Goal: Transaction & Acquisition: Purchase product/service

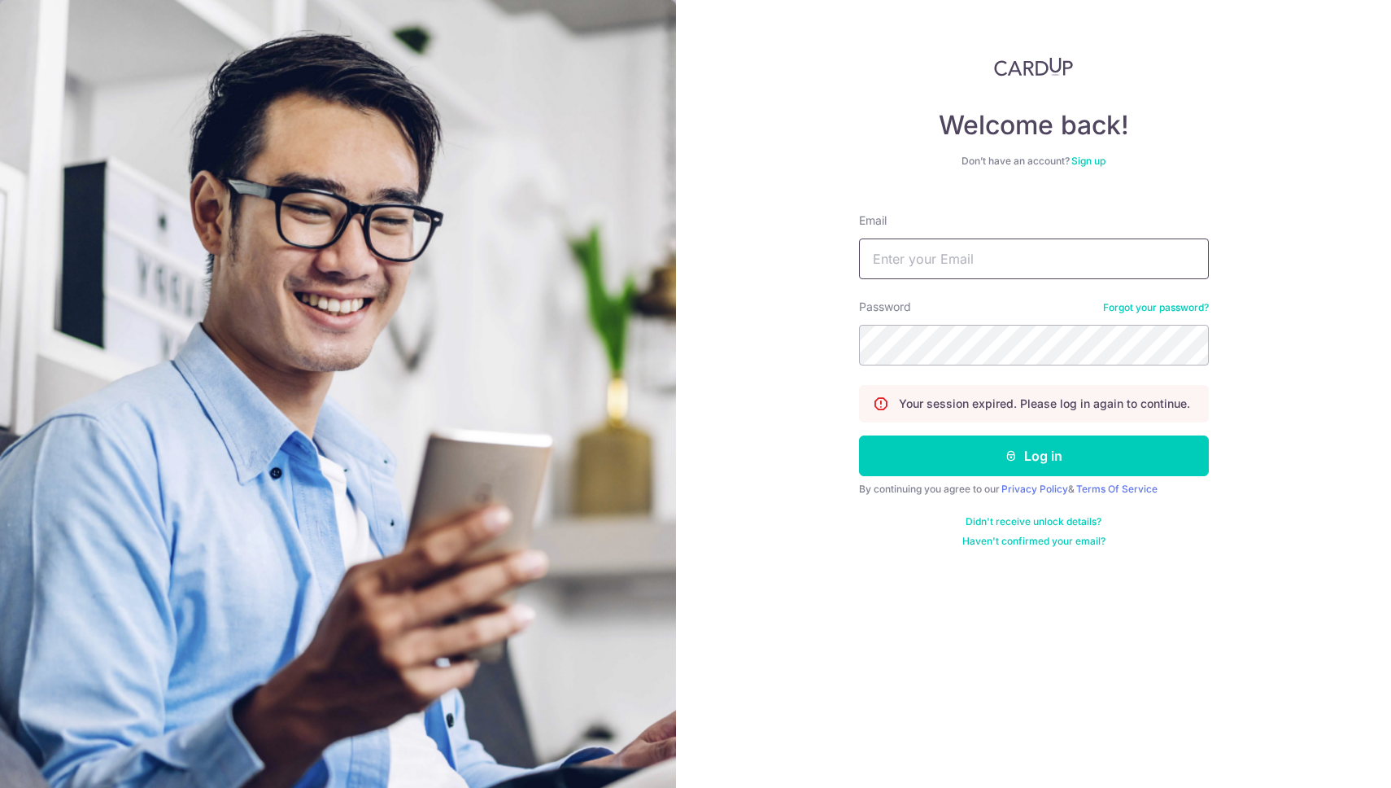
type input "[PERSON_NAME][EMAIL_ADDRESS][PERSON_NAME][DOMAIN_NAME]"
click at [1054, 299] on div "Password Forgot your password?" at bounding box center [1034, 332] width 350 height 67
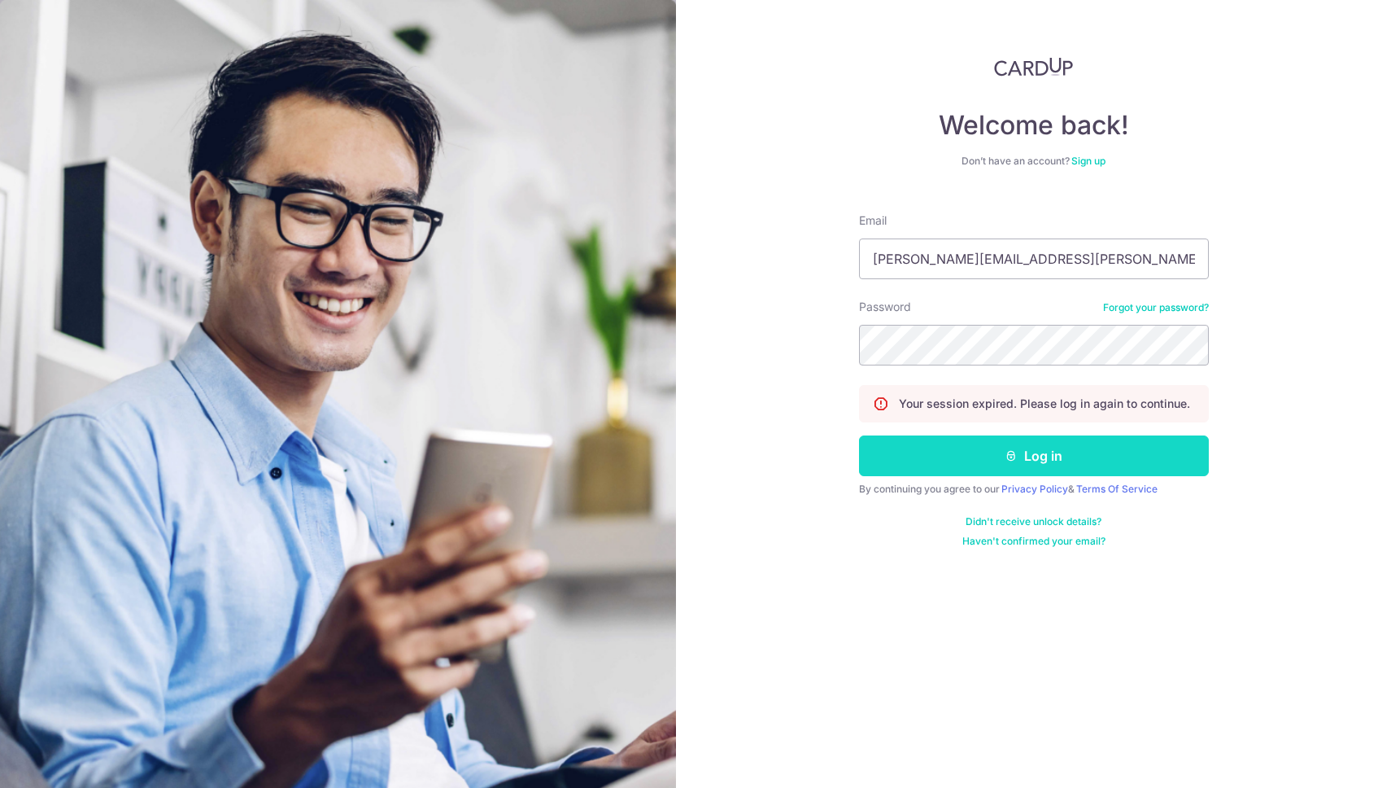
click at [1040, 464] on button "Log in" at bounding box center [1034, 455] width 350 height 41
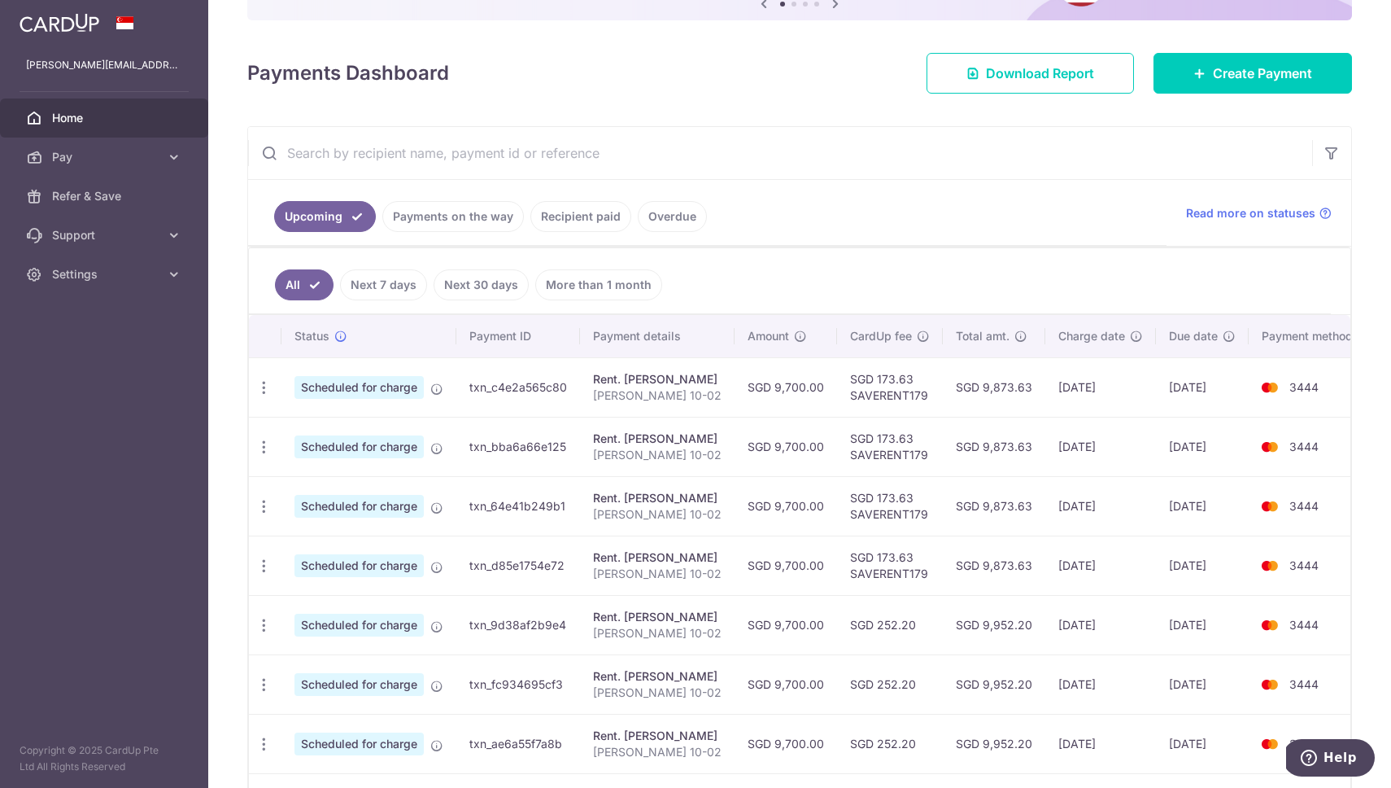
scroll to position [191, 0]
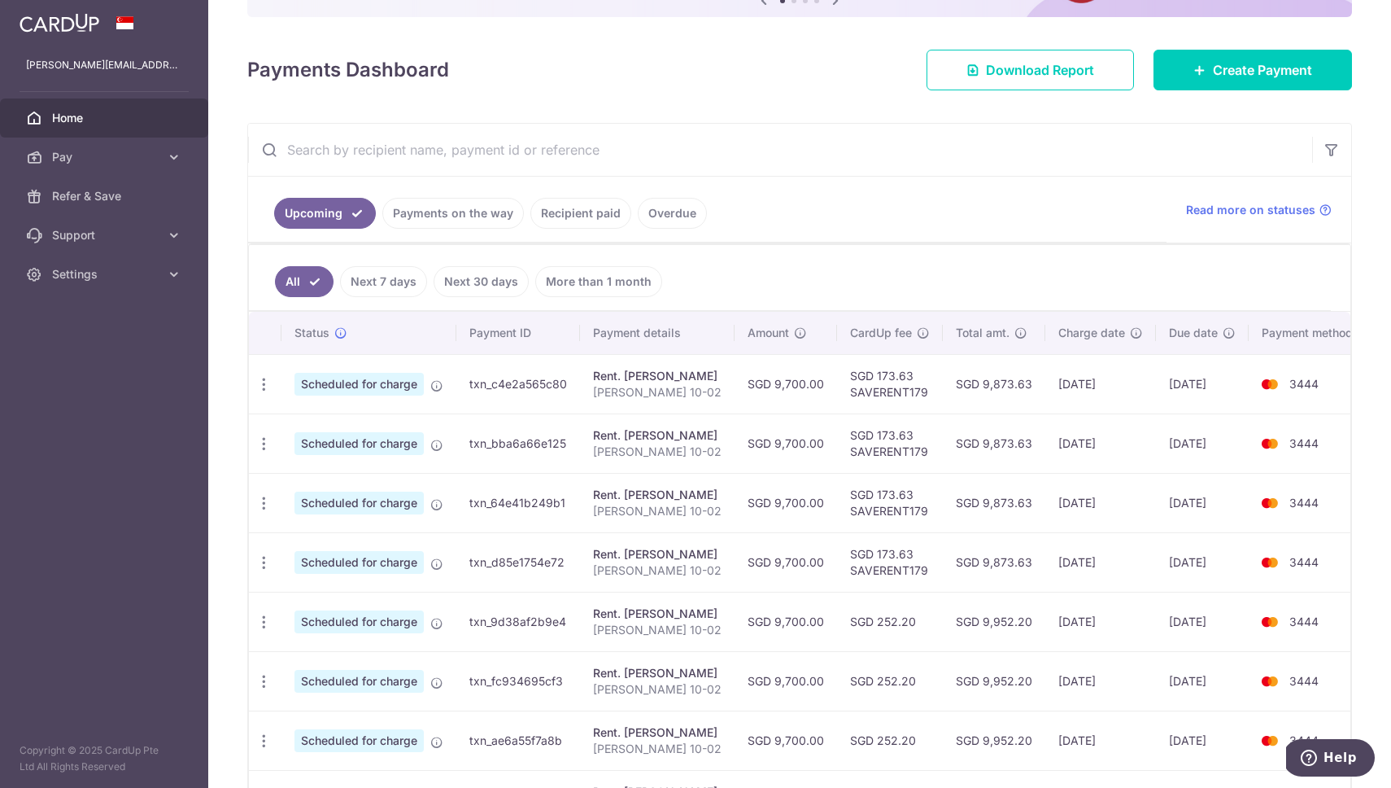
click at [455, 221] on link "Payments on the way" at bounding box center [453, 213] width 142 height 31
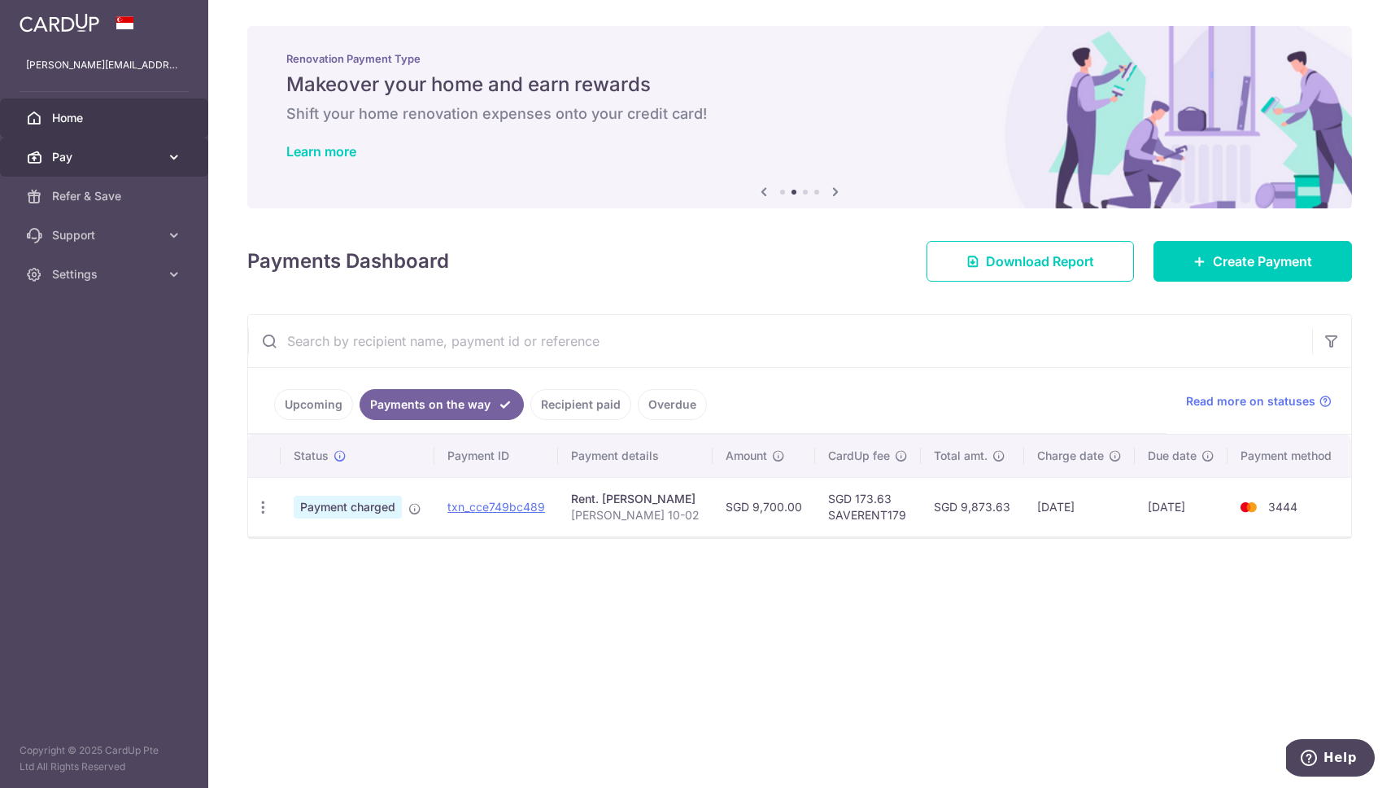
click at [166, 155] on link "Pay" at bounding box center [104, 157] width 208 height 39
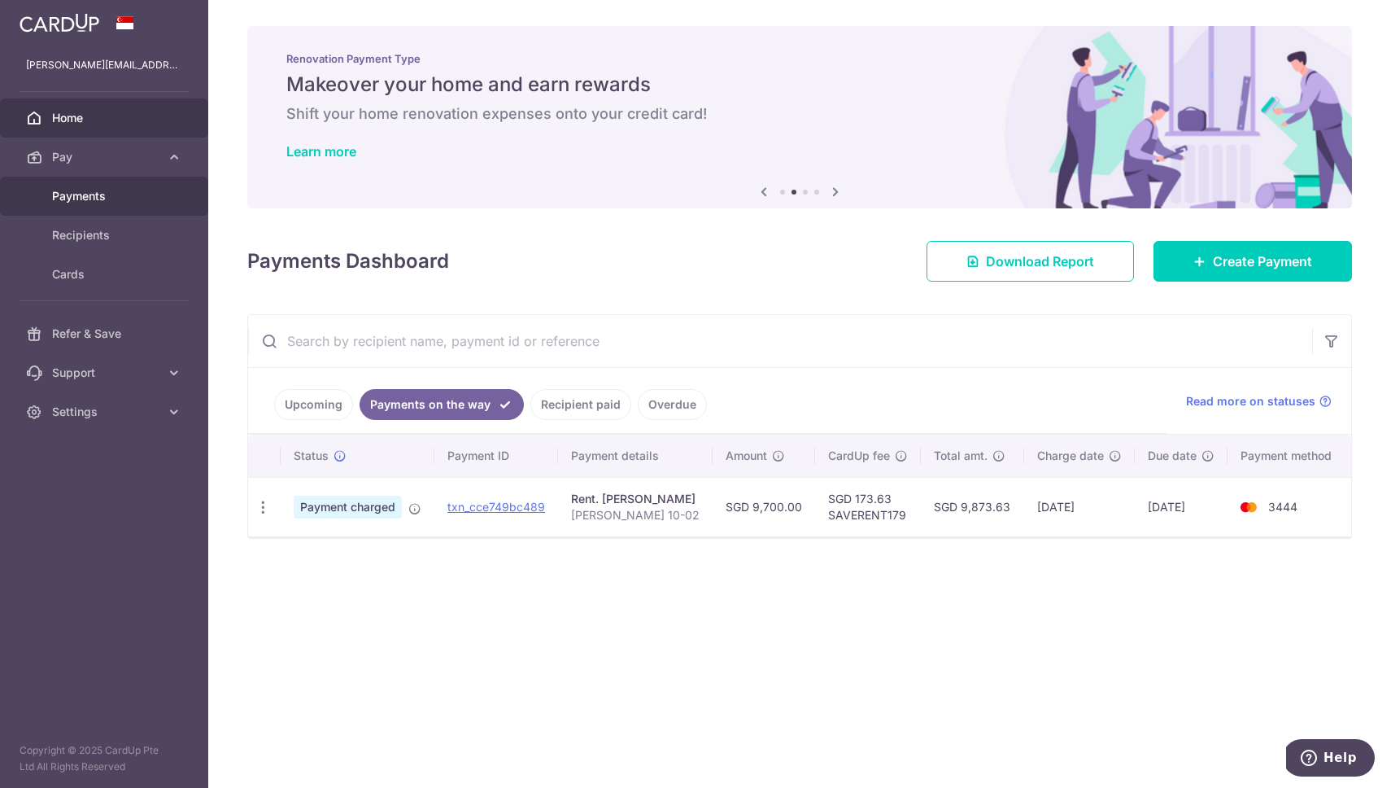
click at [83, 193] on span "Payments" at bounding box center [105, 196] width 107 height 16
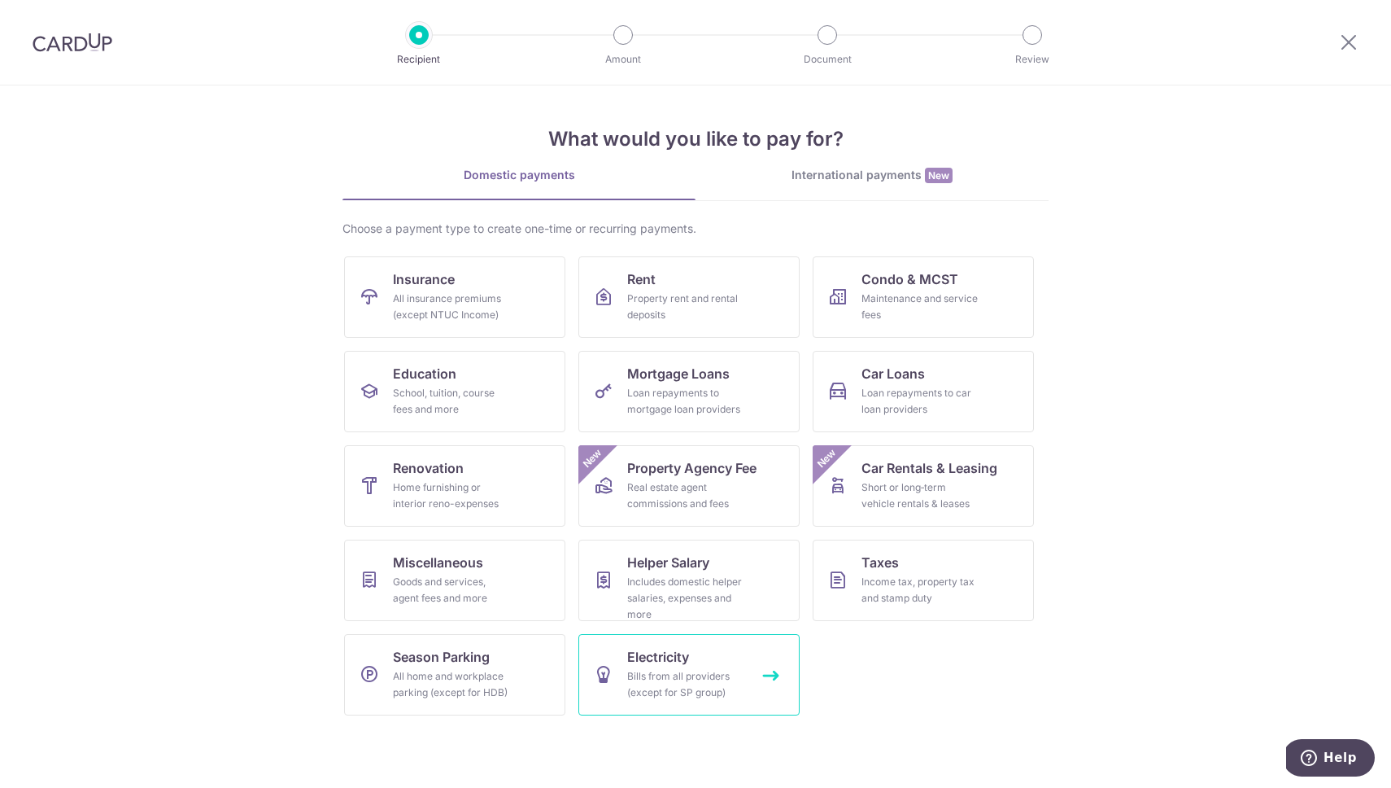
click at [744, 682] on div "Bills from all providers (except for SP group)" at bounding box center [685, 684] width 117 height 33
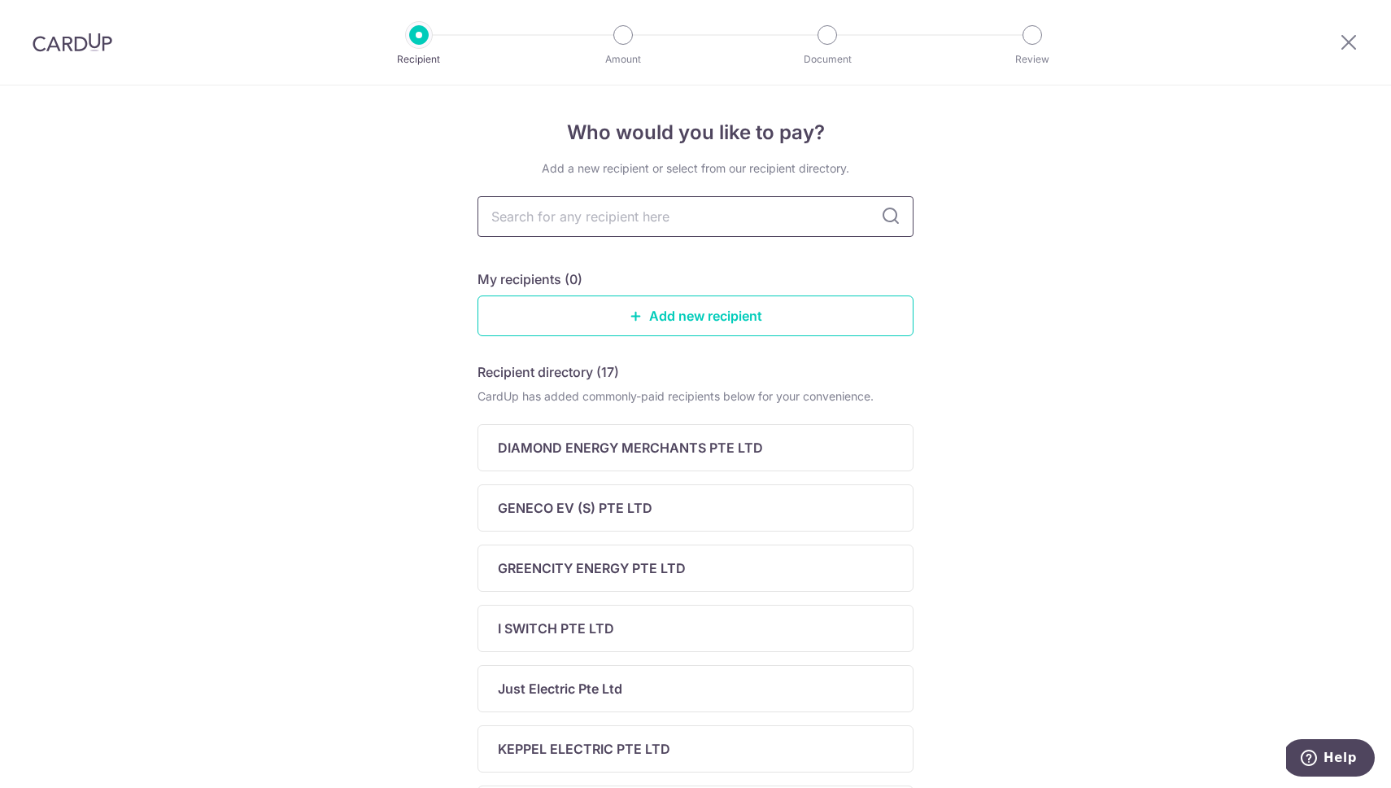
click at [698, 225] on input "text" at bounding box center [696, 216] width 436 height 41
type input "geneco"
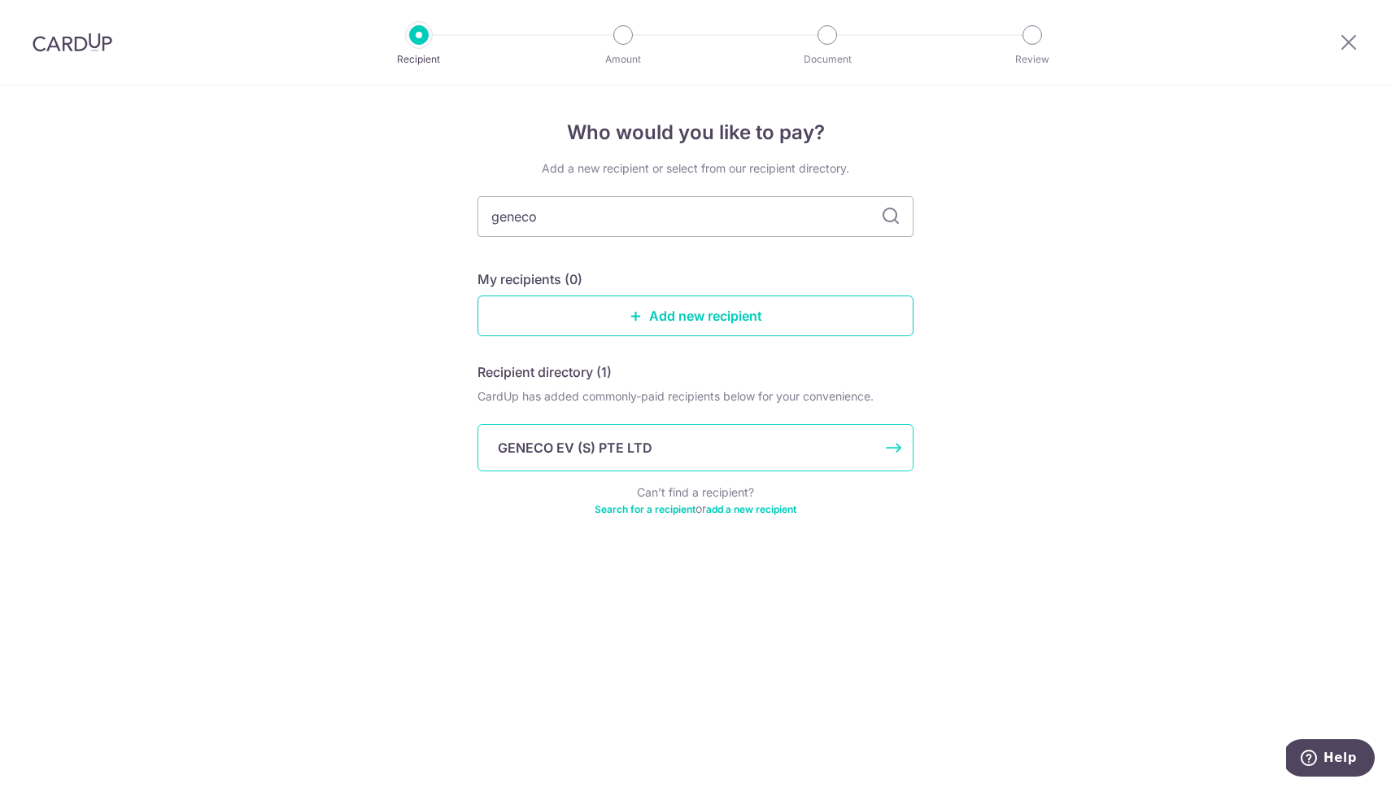
click at [623, 442] on p "GENECO EV (S) PTE LTD" at bounding box center [575, 448] width 155 height 20
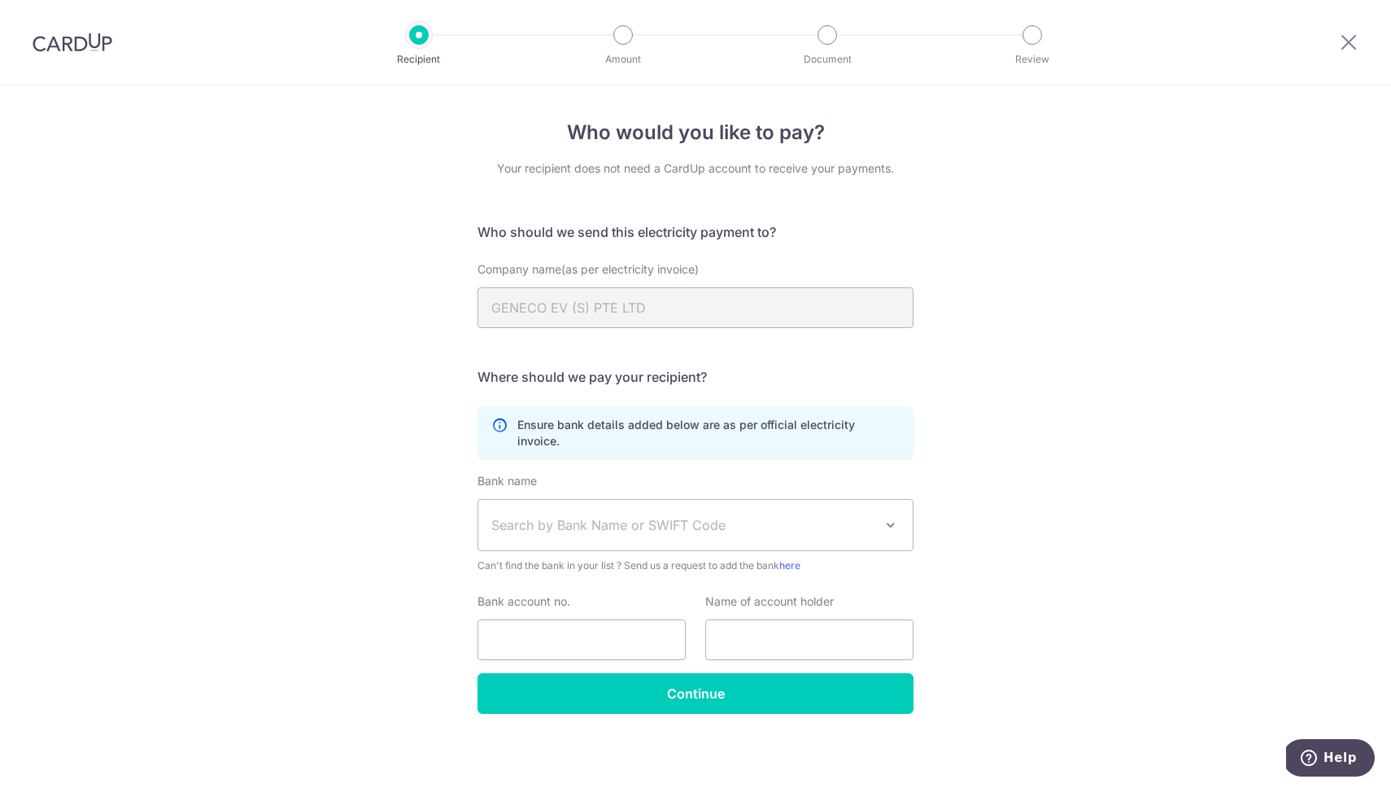
click at [628, 146] on h4 "Who would you like to pay?" at bounding box center [696, 132] width 436 height 29
click at [628, 142] on h4 "Who would you like to pay?" at bounding box center [696, 132] width 436 height 29
click at [628, 138] on h4 "Who would you like to pay?" at bounding box center [696, 132] width 436 height 29
click at [598, 365] on form "Who should we send this electricity payment to? Company name(as per electricity…" at bounding box center [696, 467] width 436 height 491
drag, startPoint x: 516, startPoint y: 257, endPoint x: 498, endPoint y: 232, distance: 30.9
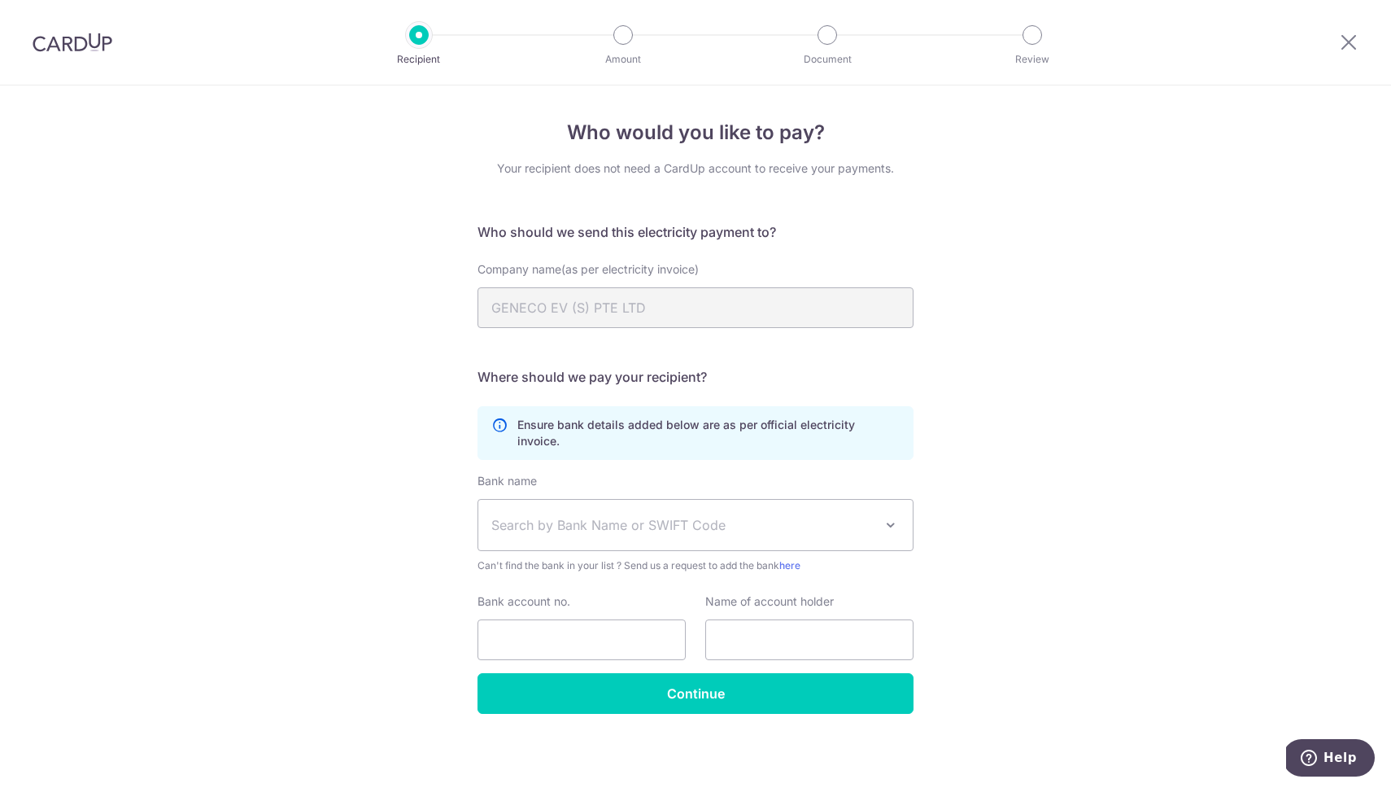
click at [516, 257] on form "Who should we send this electricity payment to? Company name(as per electricity…" at bounding box center [696, 467] width 436 height 491
click at [417, 36] on div at bounding box center [419, 35] width 20 height 20
click at [421, 63] on p "Recipient" at bounding box center [419, 59] width 120 height 16
click at [421, 59] on p "Recipient" at bounding box center [419, 59] width 120 height 16
click at [1337, 38] on div at bounding box center [1349, 42] width 85 height 85
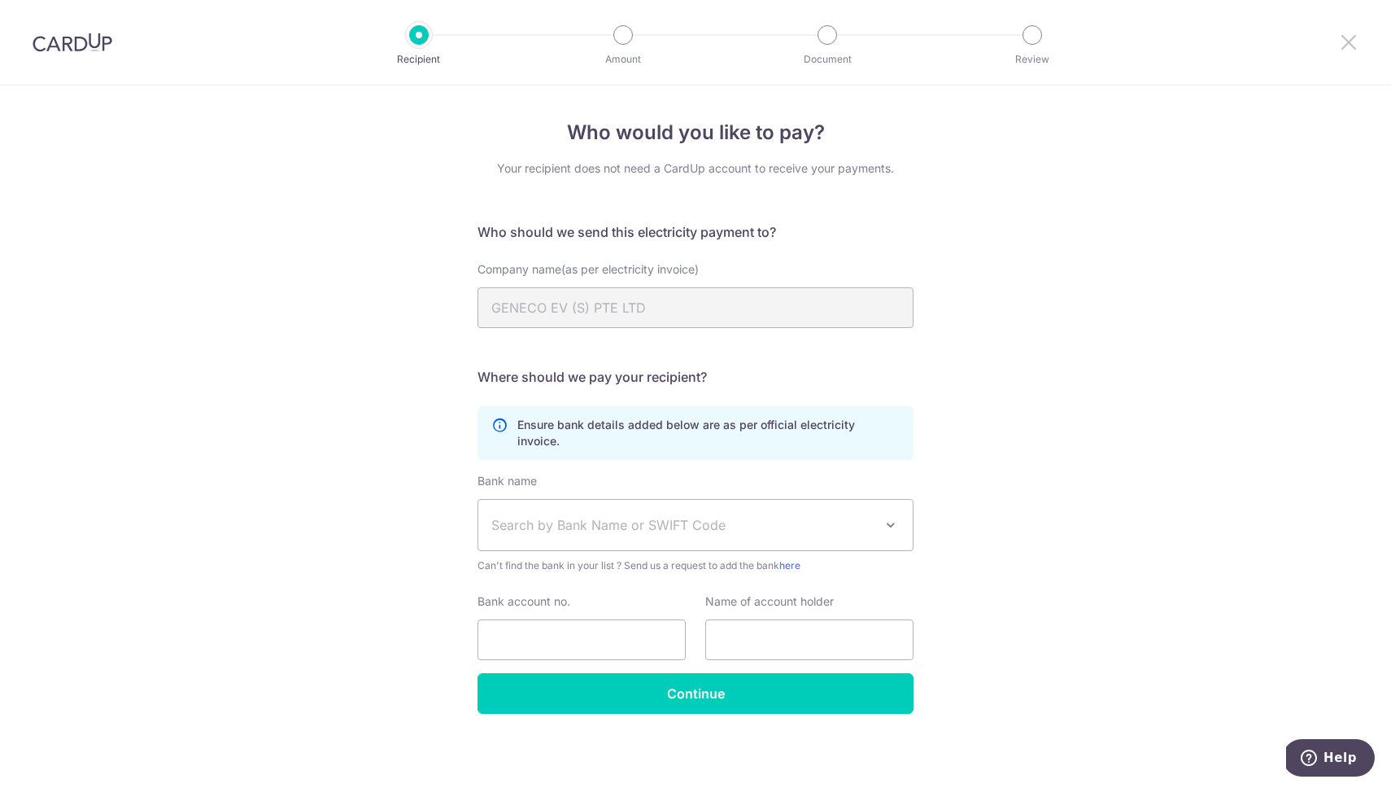
click at [1342, 40] on icon at bounding box center [1349, 42] width 20 height 20
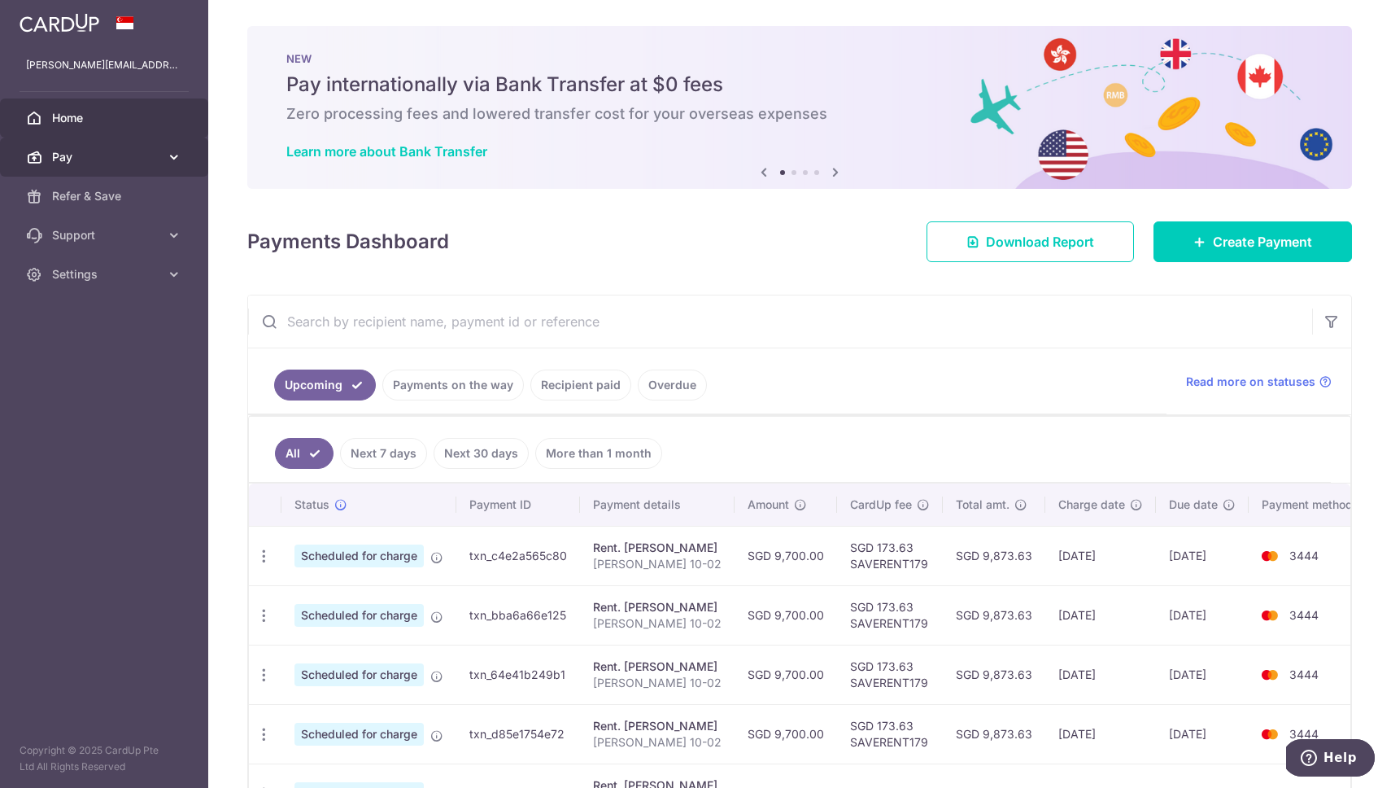
click at [78, 149] on span "Pay" at bounding box center [105, 157] width 107 height 16
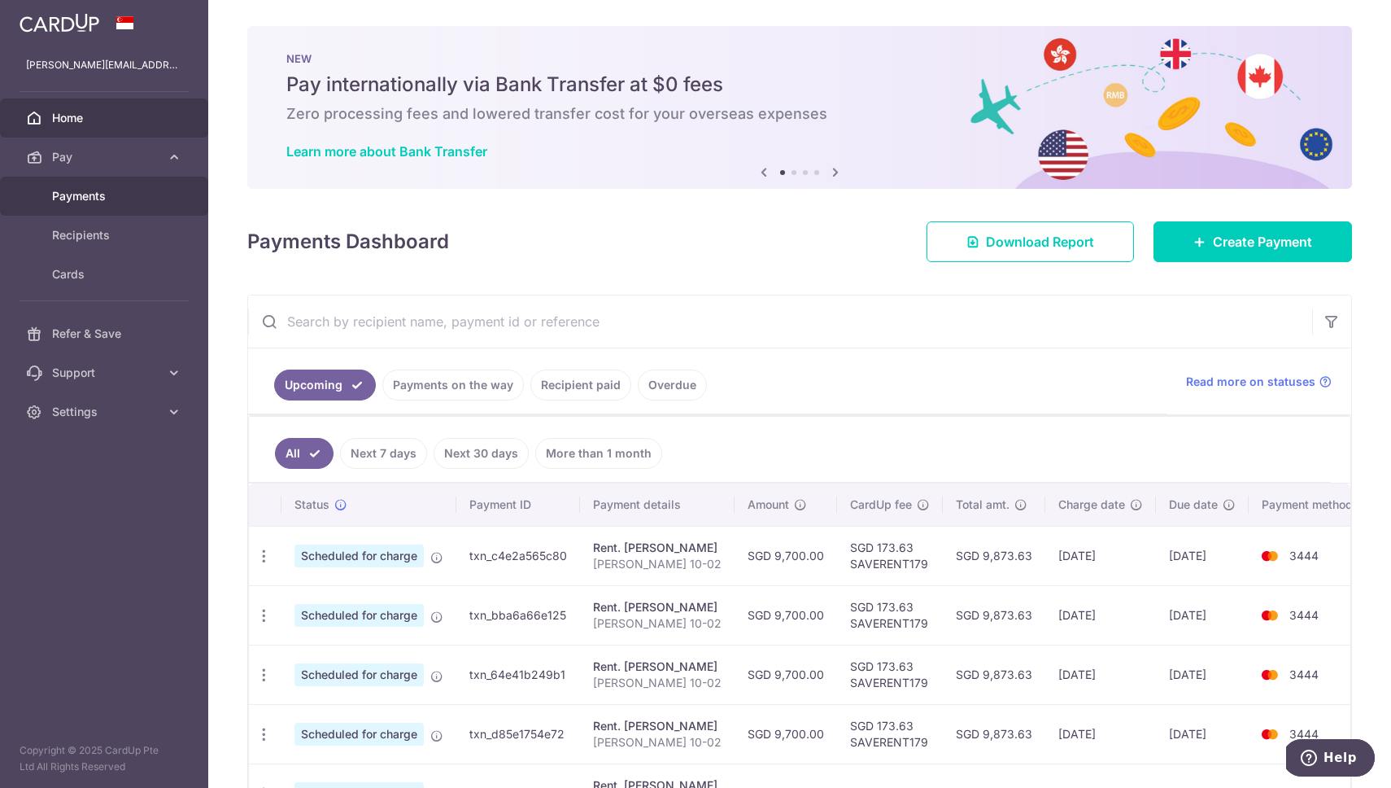
click at [78, 197] on span "Payments" at bounding box center [105, 196] width 107 height 16
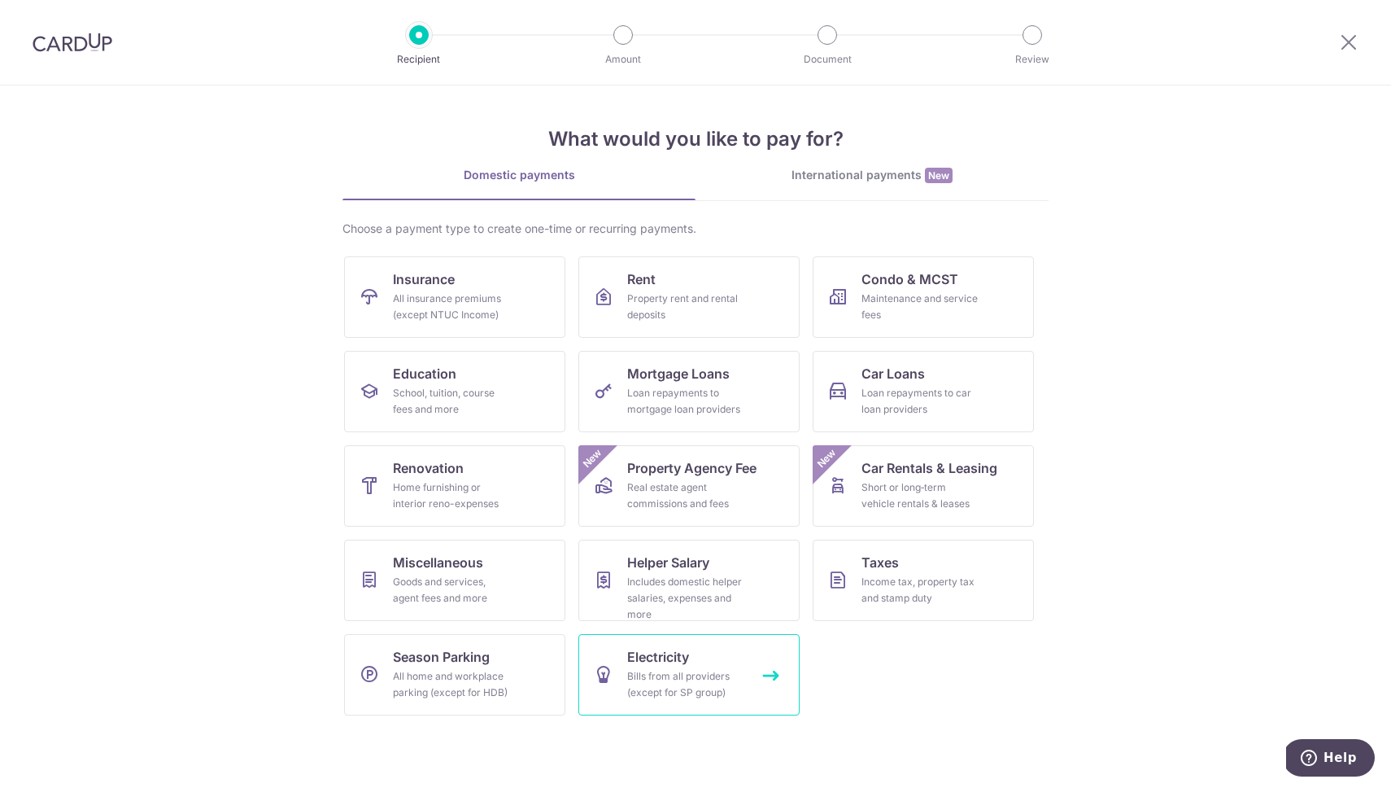
click at [649, 655] on span "Electricity" at bounding box center [658, 657] width 62 height 20
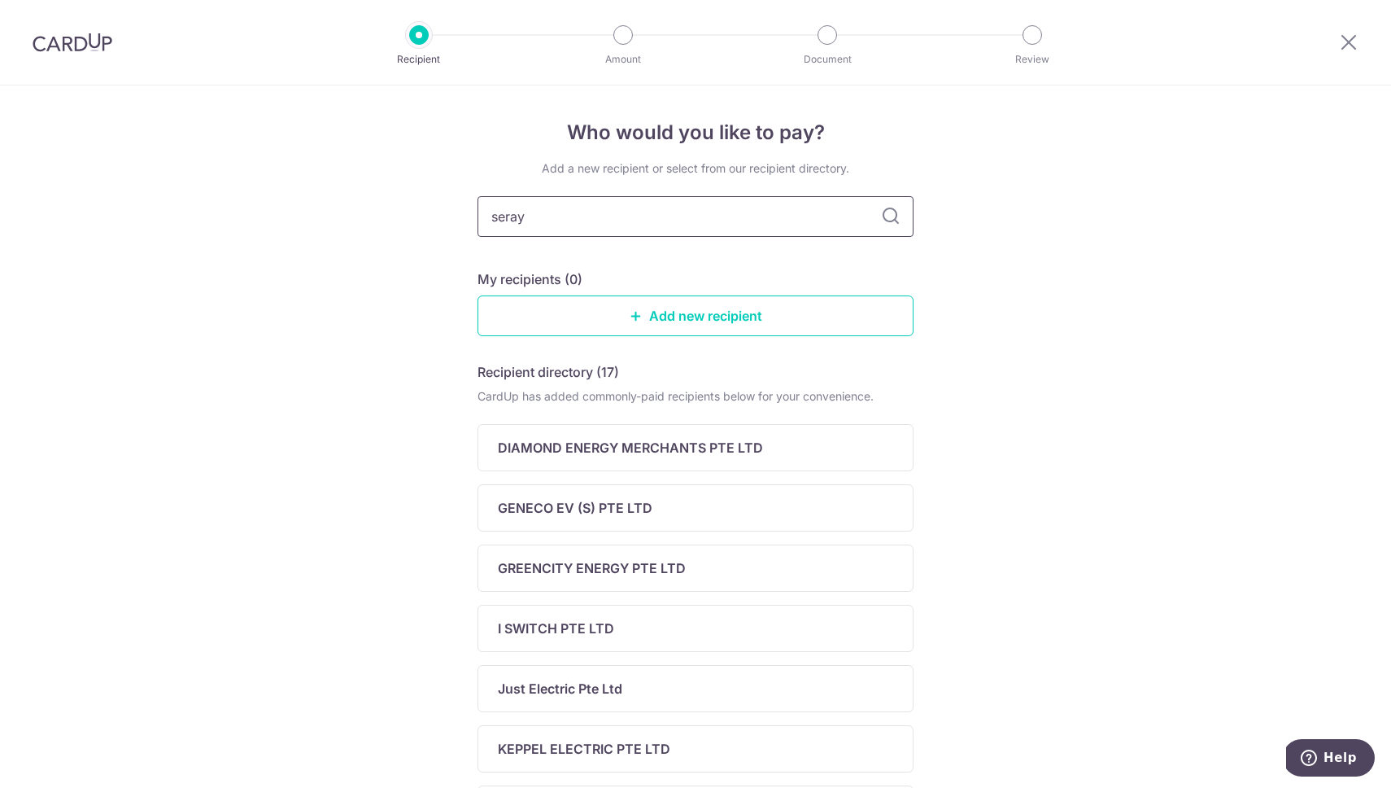
type input "seraya"
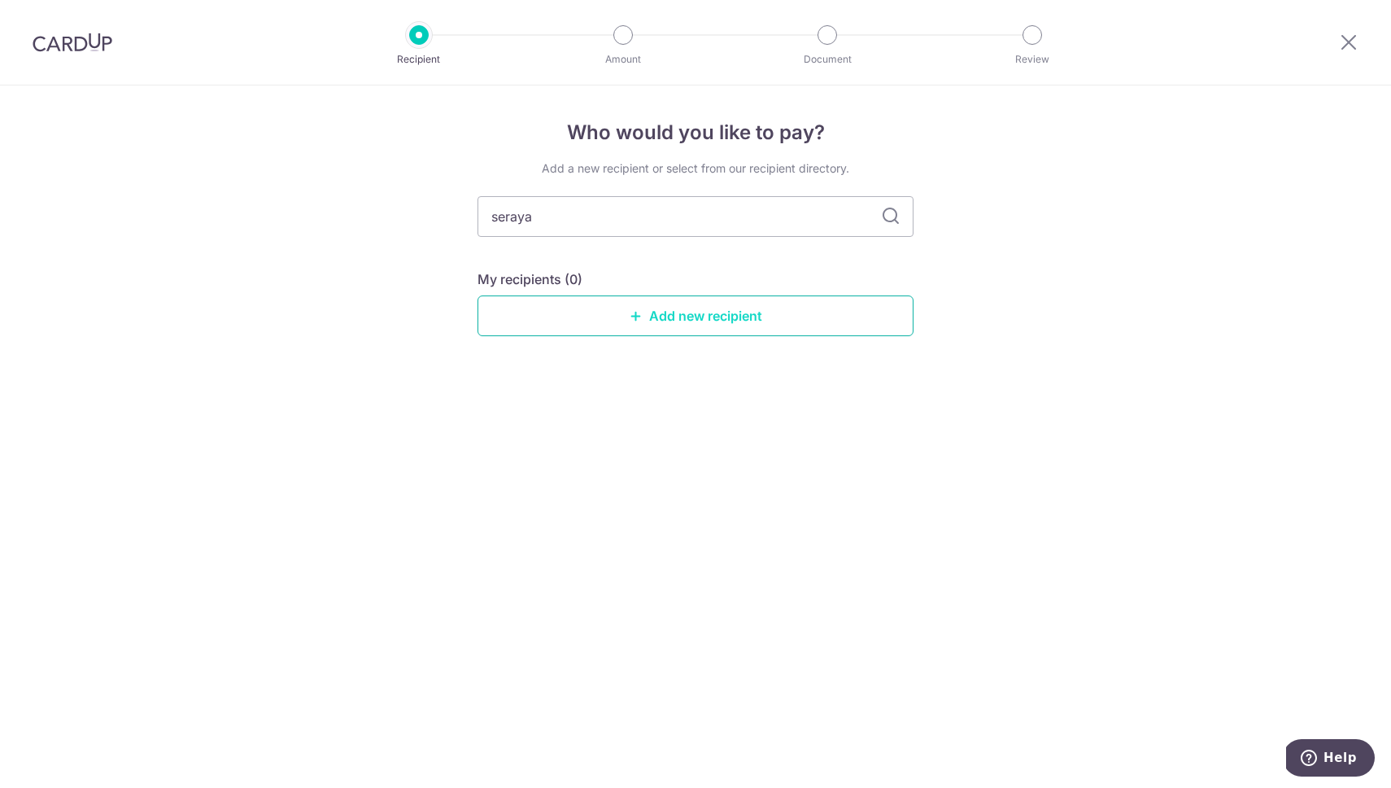
click at [697, 324] on link "Add new recipient" at bounding box center [696, 315] width 436 height 41
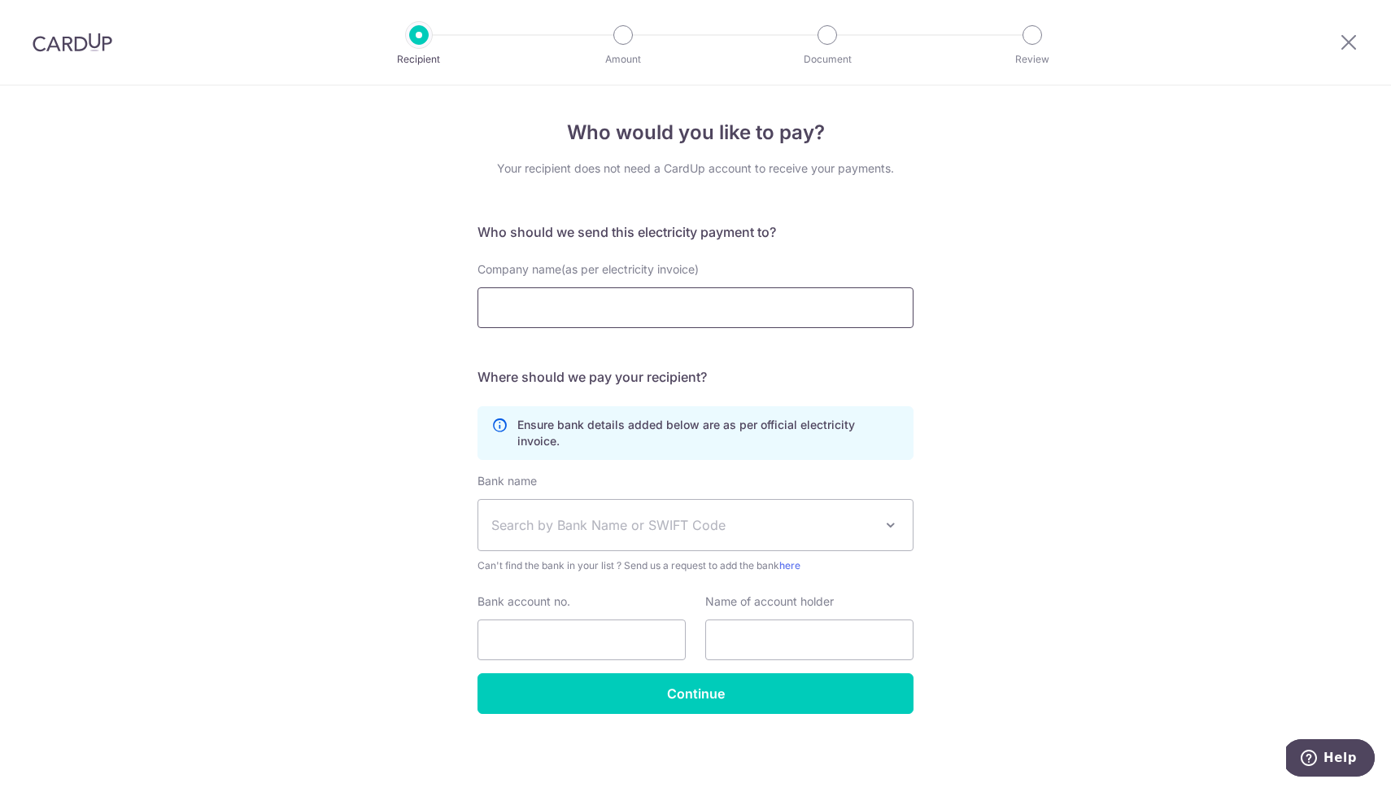
click at [714, 310] on input "Company name(as per electricity invoice)" at bounding box center [696, 307] width 436 height 41
paste input "SERAYA ENERGY PTE LTD"
type input "SERAYA ENERGY PTE LTD"
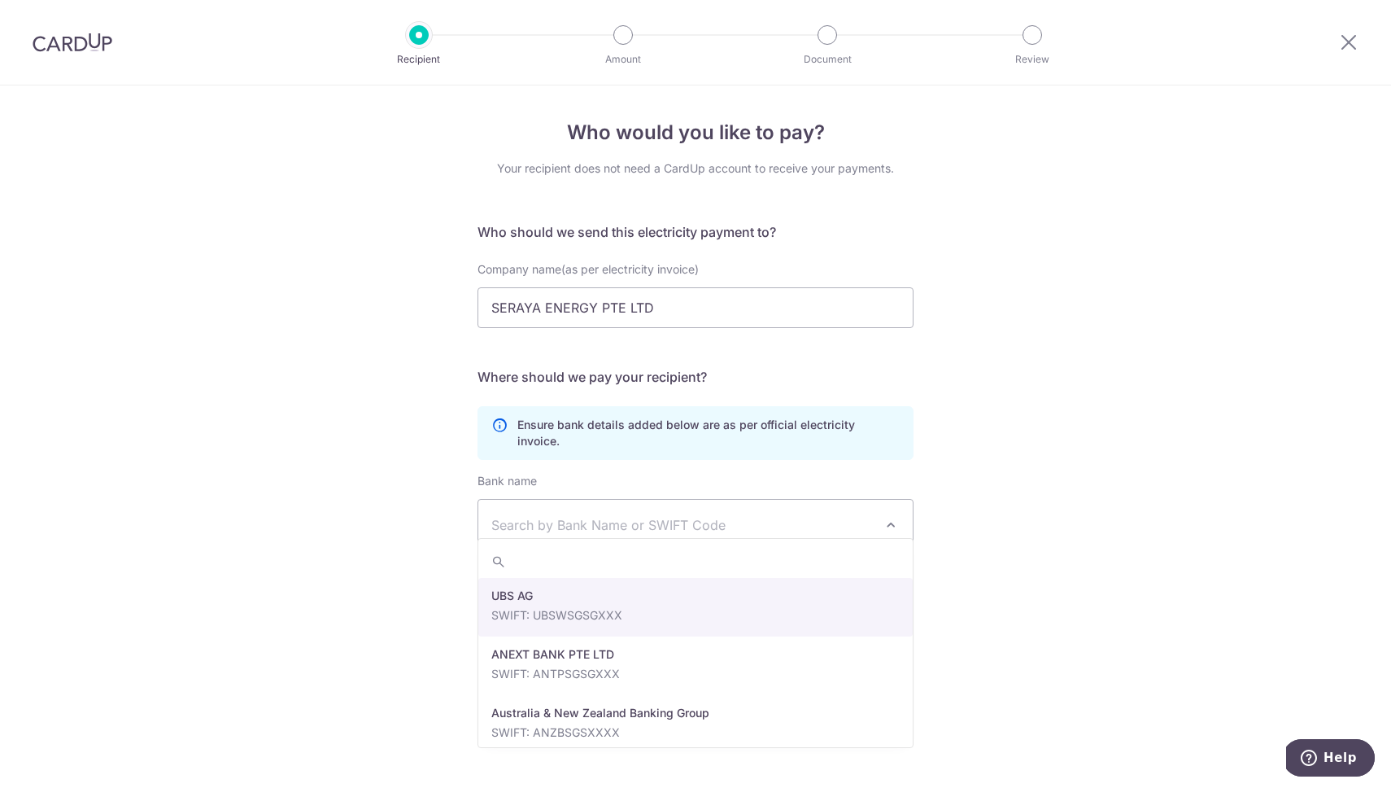
click at [598, 516] on span "Search by Bank Name or SWIFT Code" at bounding box center [682, 525] width 382 height 20
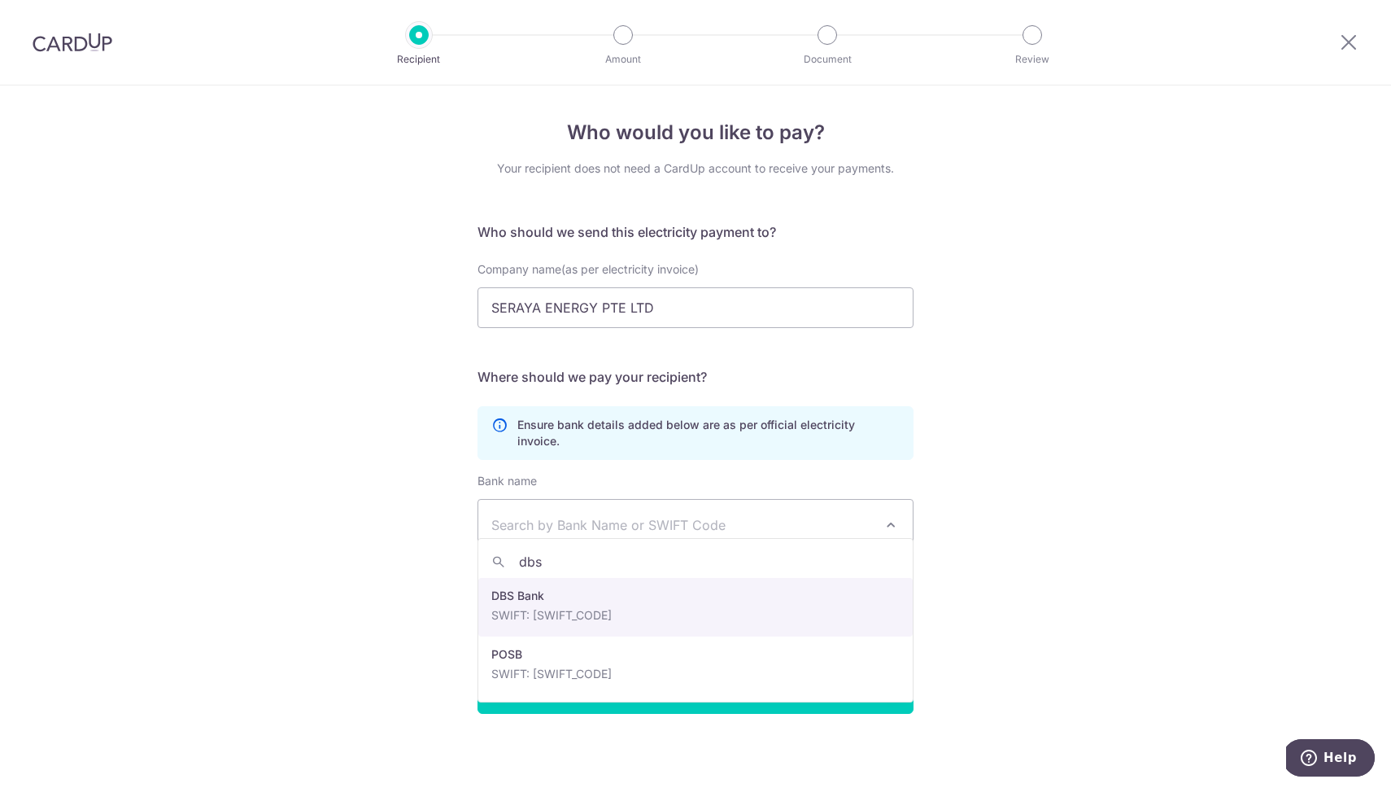
type input "dbs"
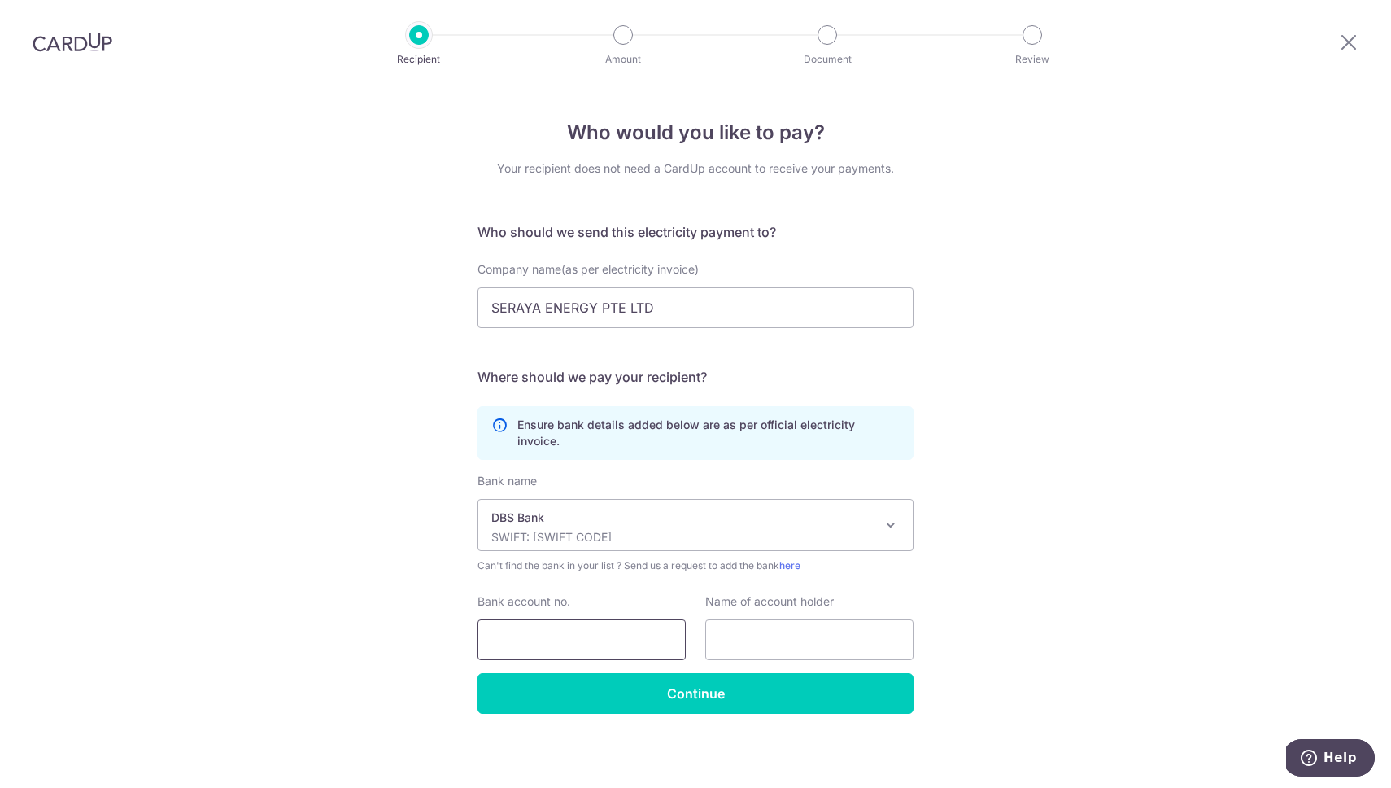
select select "6"
click at [583, 626] on input "Bank account no." at bounding box center [582, 639] width 208 height 41
paste input "0039551690"
type input "0039551690"
click at [802, 627] on input "text" at bounding box center [809, 639] width 208 height 41
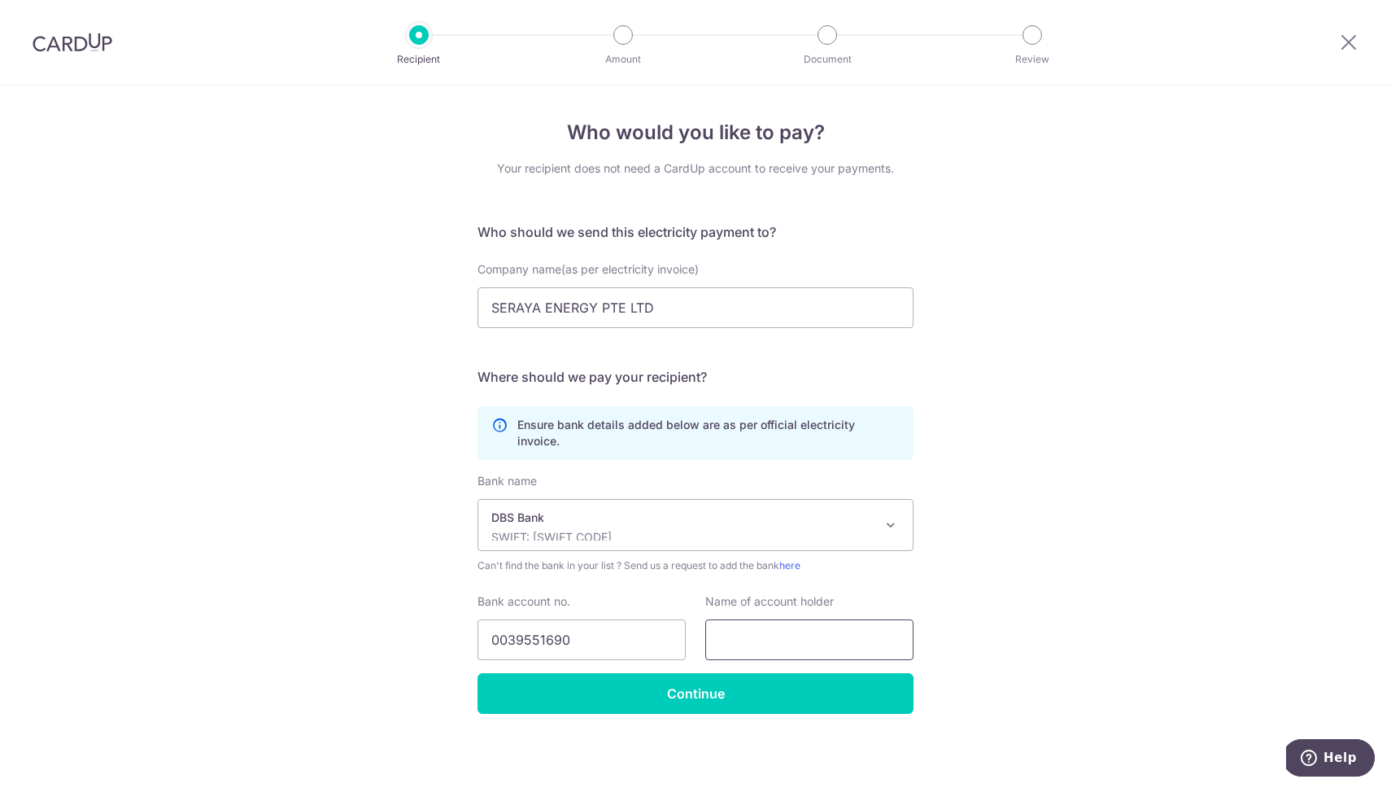
click at [749, 626] on input "text" at bounding box center [809, 639] width 208 height 41
click at [1125, 304] on div "Who would you like to pay? Your recipient does not need a CardUp account to rec…" at bounding box center [695, 437] width 1391 height 705
drag, startPoint x: 674, startPoint y: 305, endPoint x: 439, endPoint y: 303, distance: 234.4
click at [439, 303] on div "Who would you like to pay? Your recipient does not need a CardUp account to rec…" at bounding box center [695, 437] width 1391 height 705
click at [760, 619] on input "text" at bounding box center [809, 639] width 208 height 41
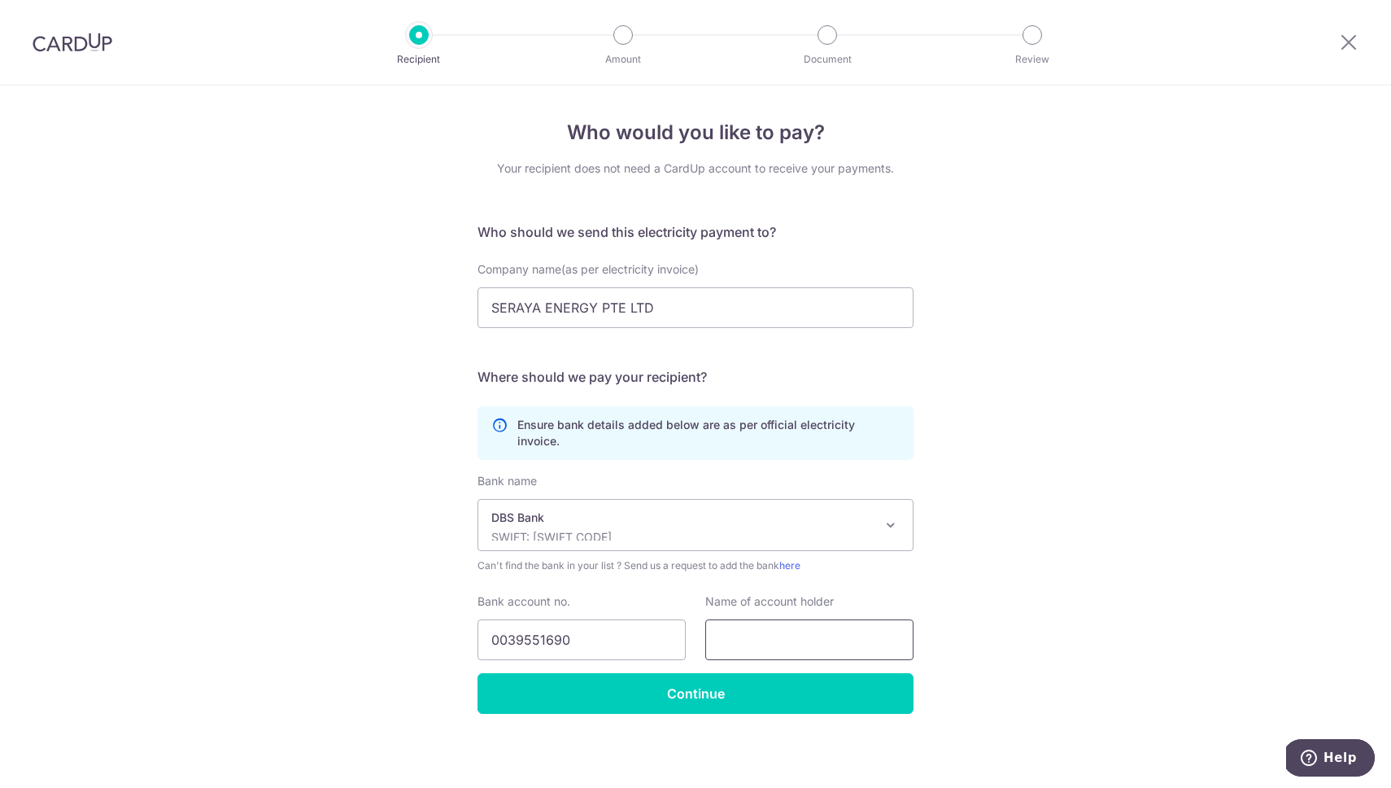
paste input "SERAYA ENERGY PTE LTD"
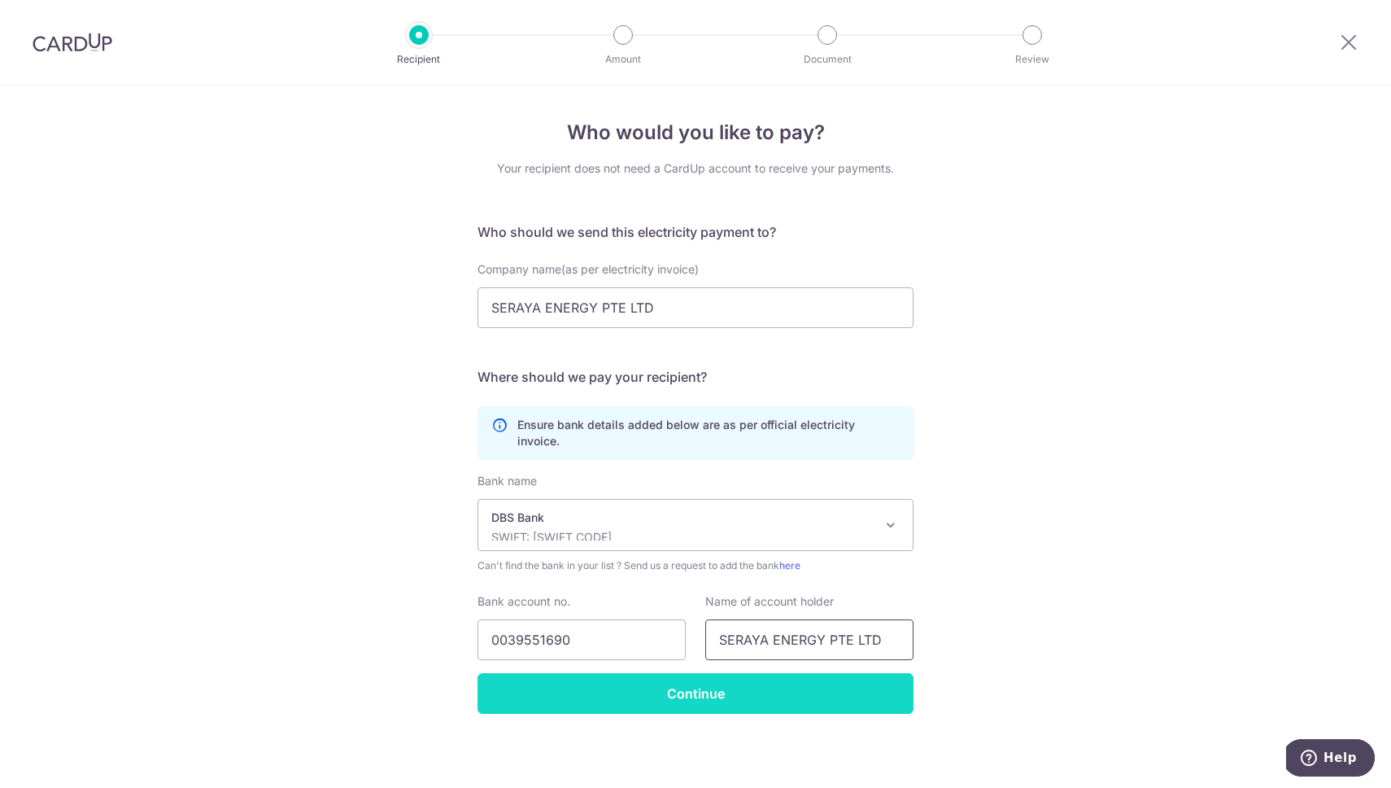
type input "SERAYA ENERGY PTE LTD"
click at [730, 673] on input "Continue" at bounding box center [696, 693] width 436 height 41
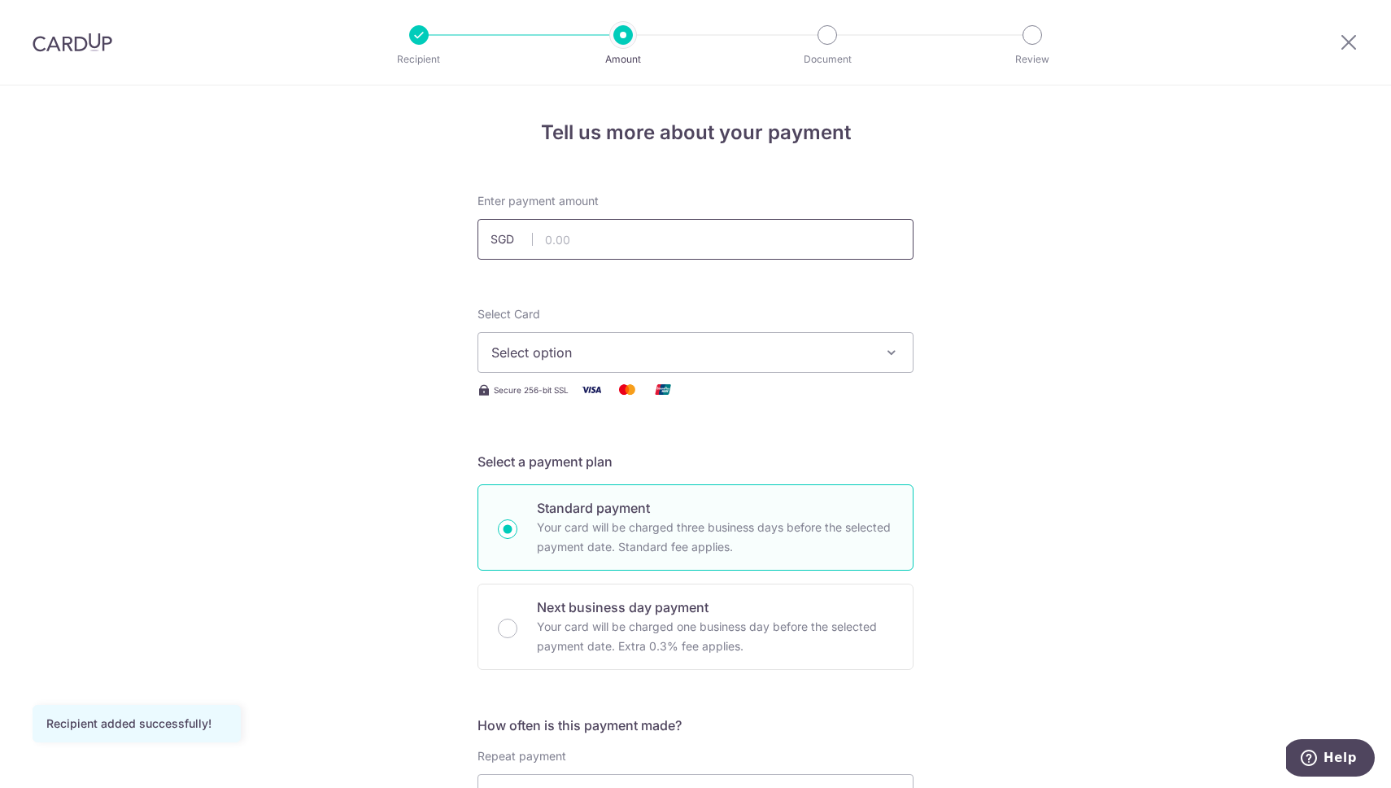
click at [691, 230] on input "text" at bounding box center [696, 239] width 436 height 41
type input "520.96"
click at [613, 354] on span "Select option" at bounding box center [680, 353] width 379 height 20
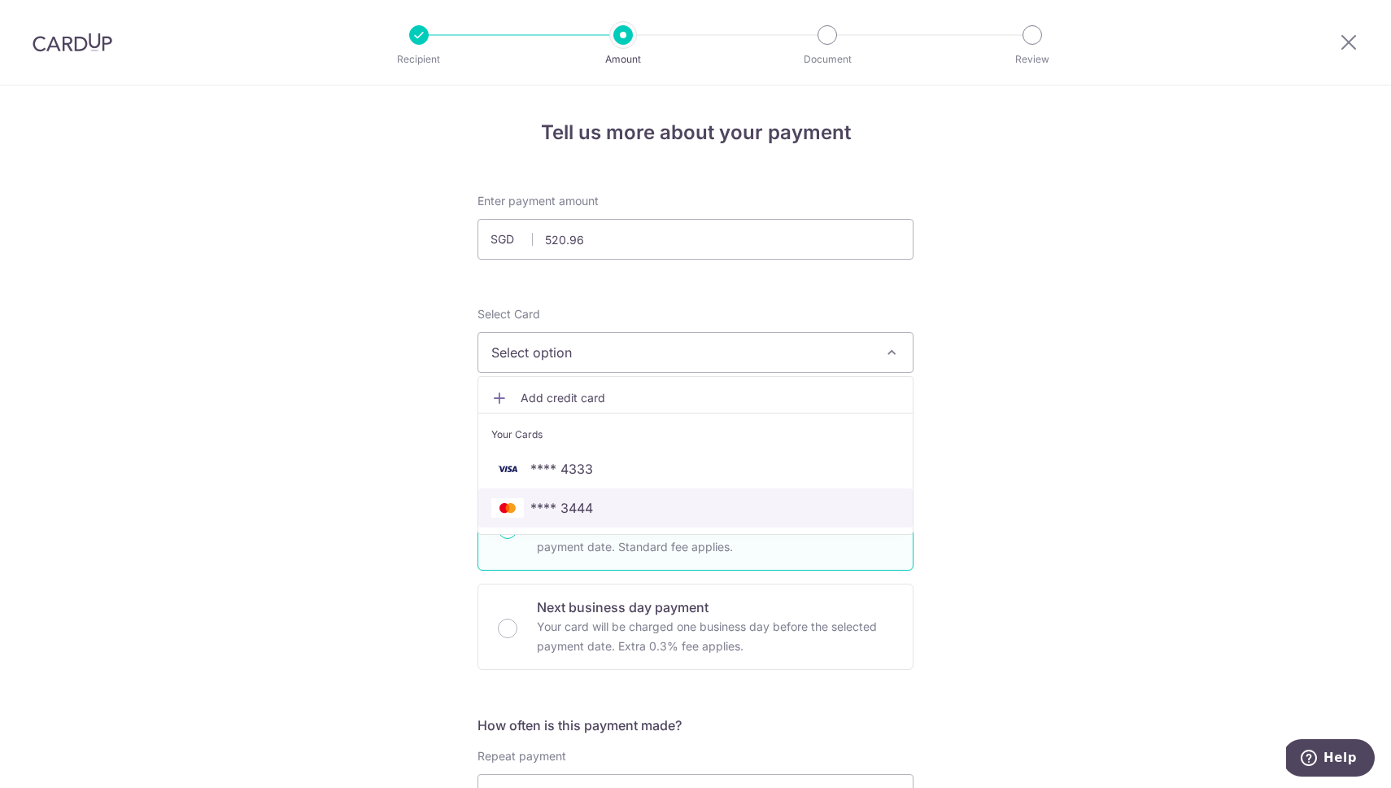
click at [570, 502] on span "**** 3444" at bounding box center [562, 508] width 63 height 20
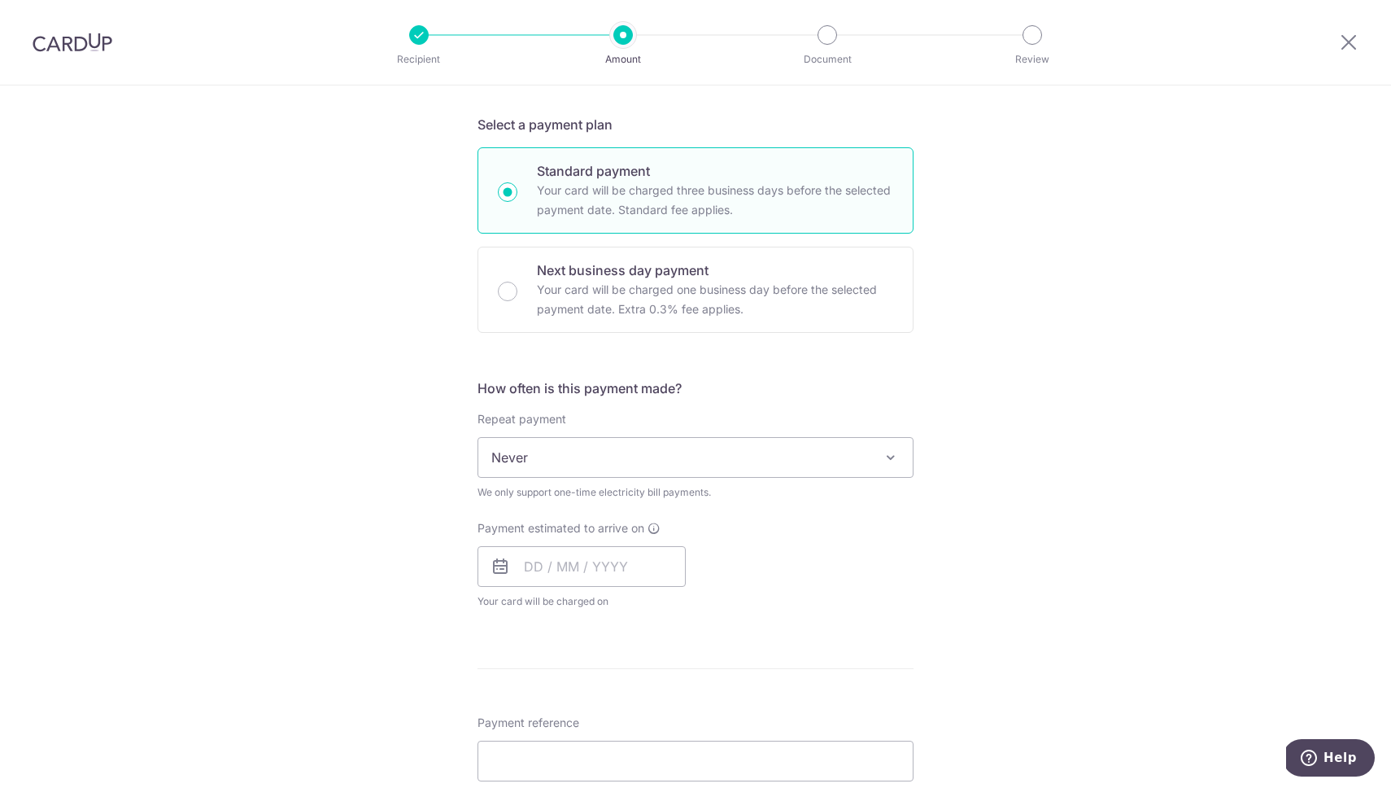
scroll to position [389, 0]
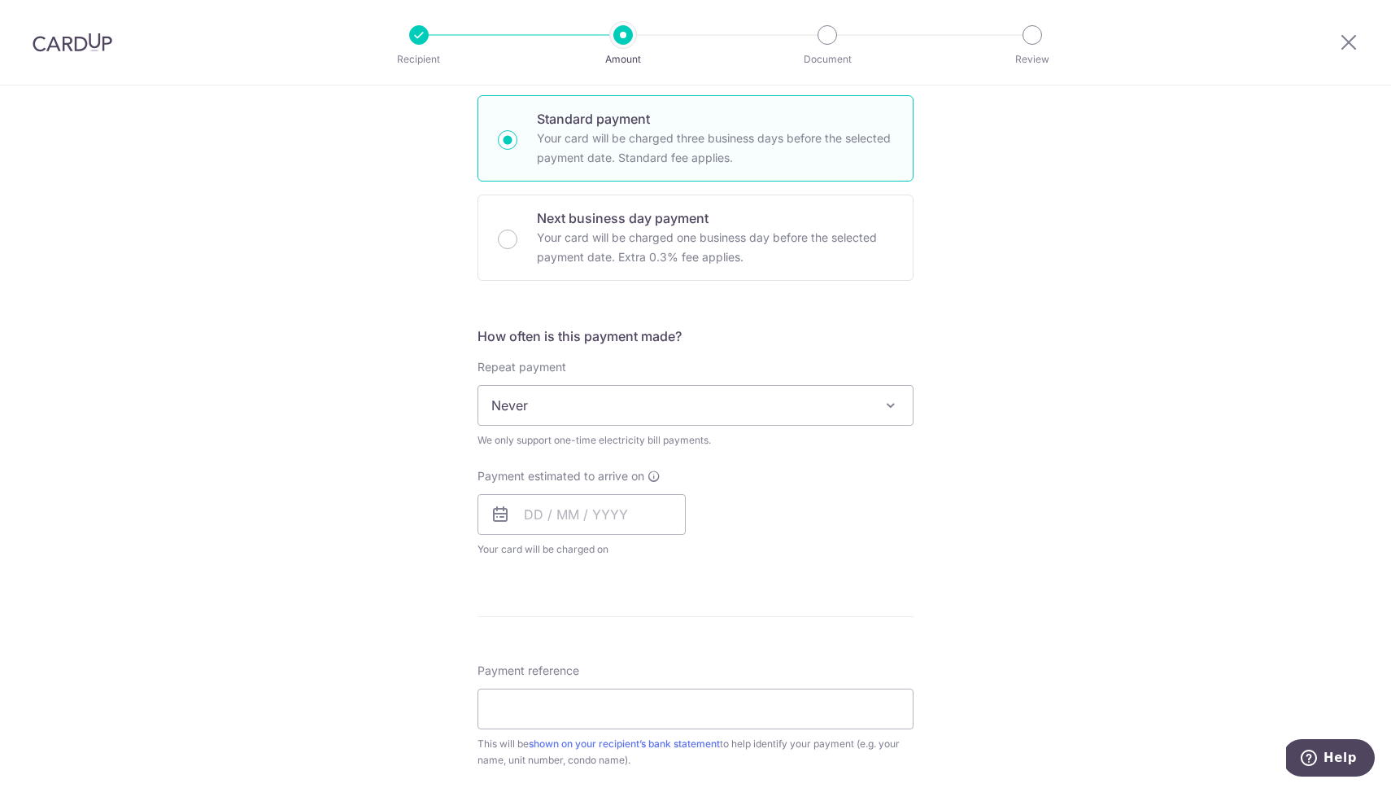
click at [773, 408] on span "Never" at bounding box center [695, 405] width 435 height 39
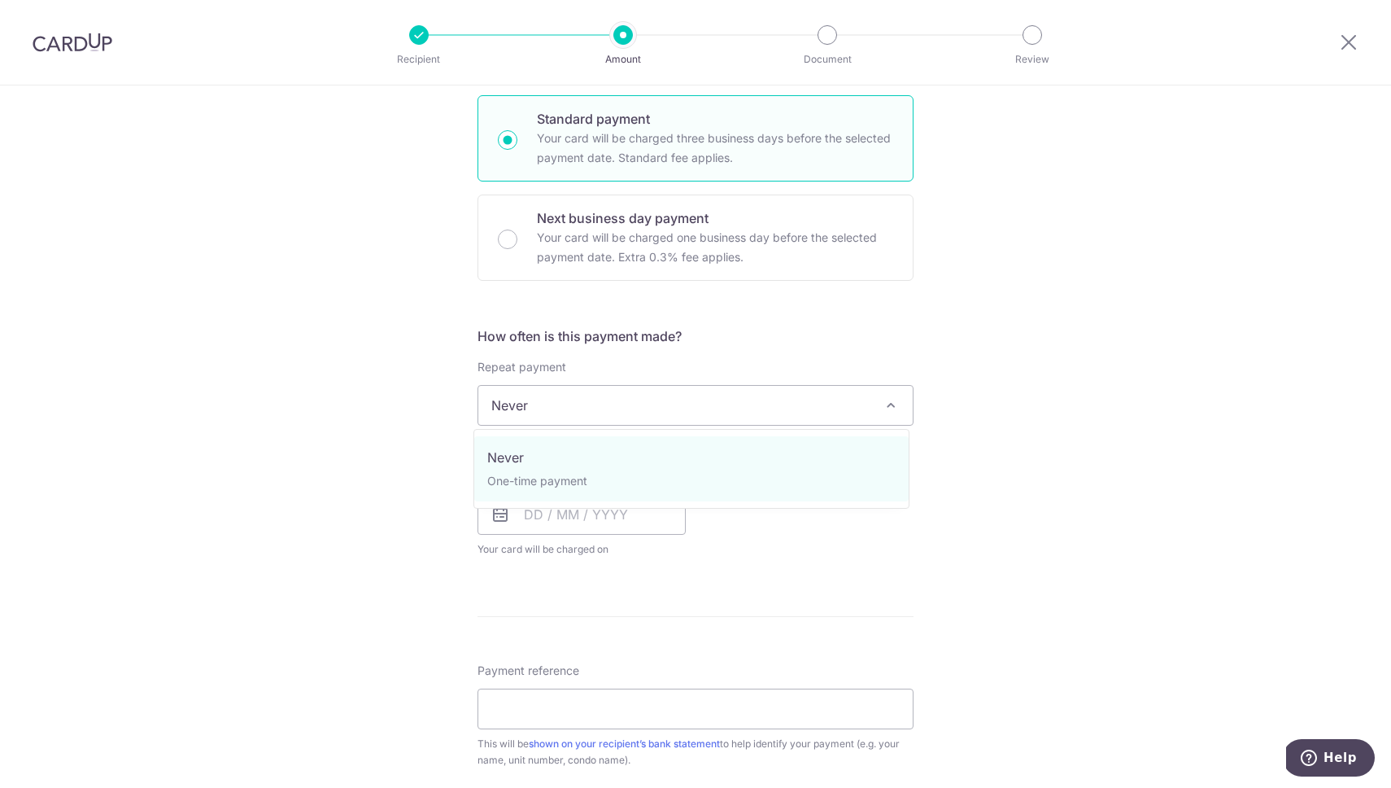
click at [863, 548] on div "Payment estimated to arrive on Your card will be charged on for the first payme…" at bounding box center [696, 513] width 456 height 90
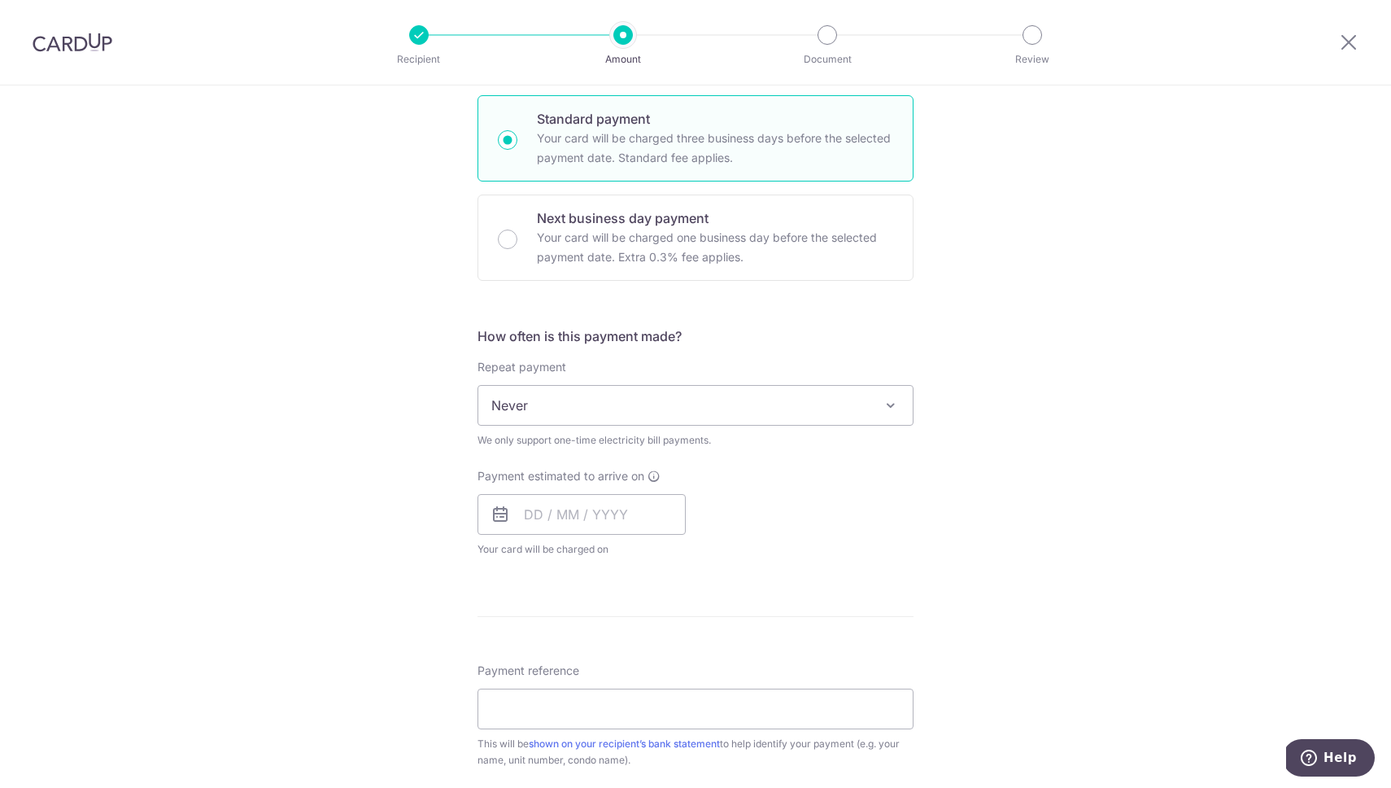
click at [761, 418] on span "Never" at bounding box center [695, 405] width 435 height 39
click at [661, 408] on span "Never" at bounding box center [695, 405] width 435 height 39
click at [725, 333] on h5 "How often is this payment made?" at bounding box center [696, 336] width 436 height 20
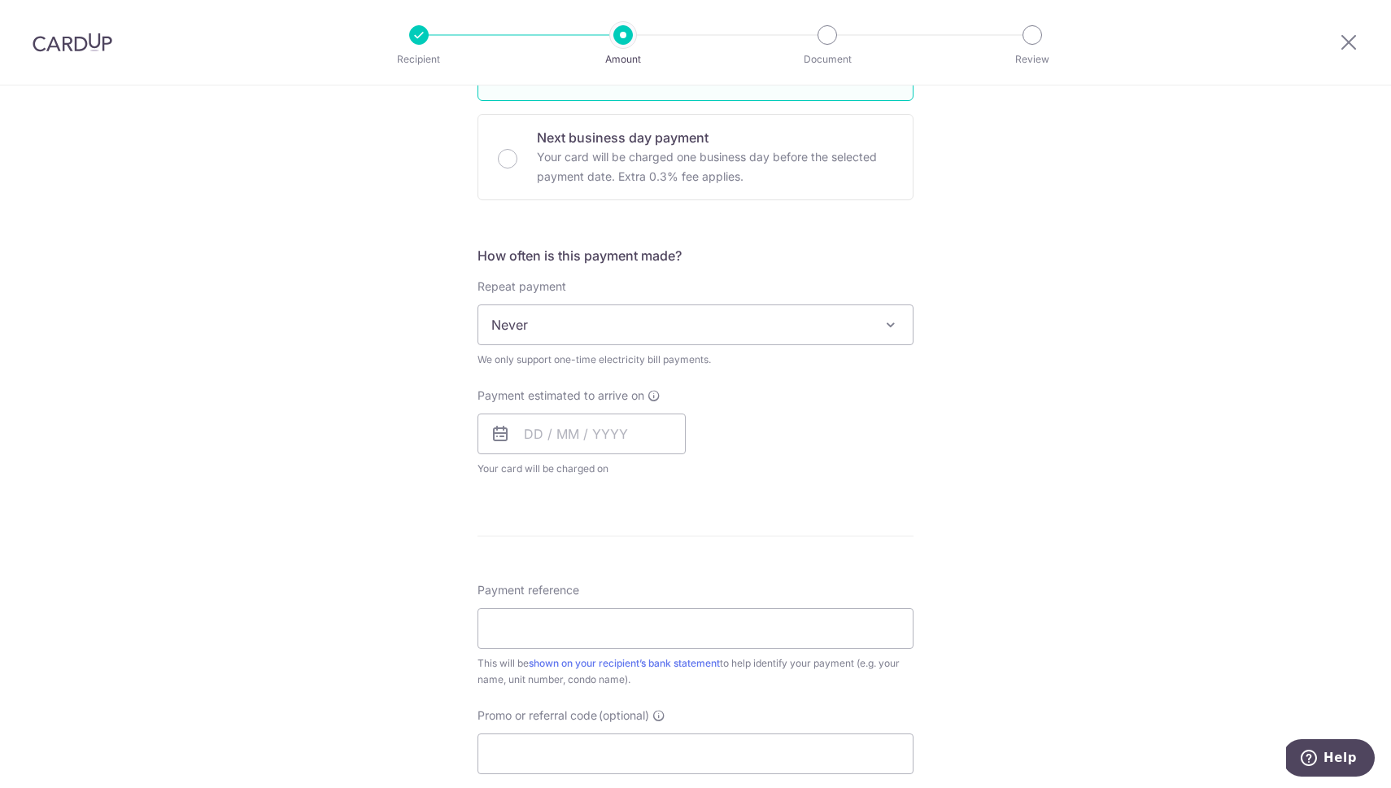
scroll to position [494, 0]
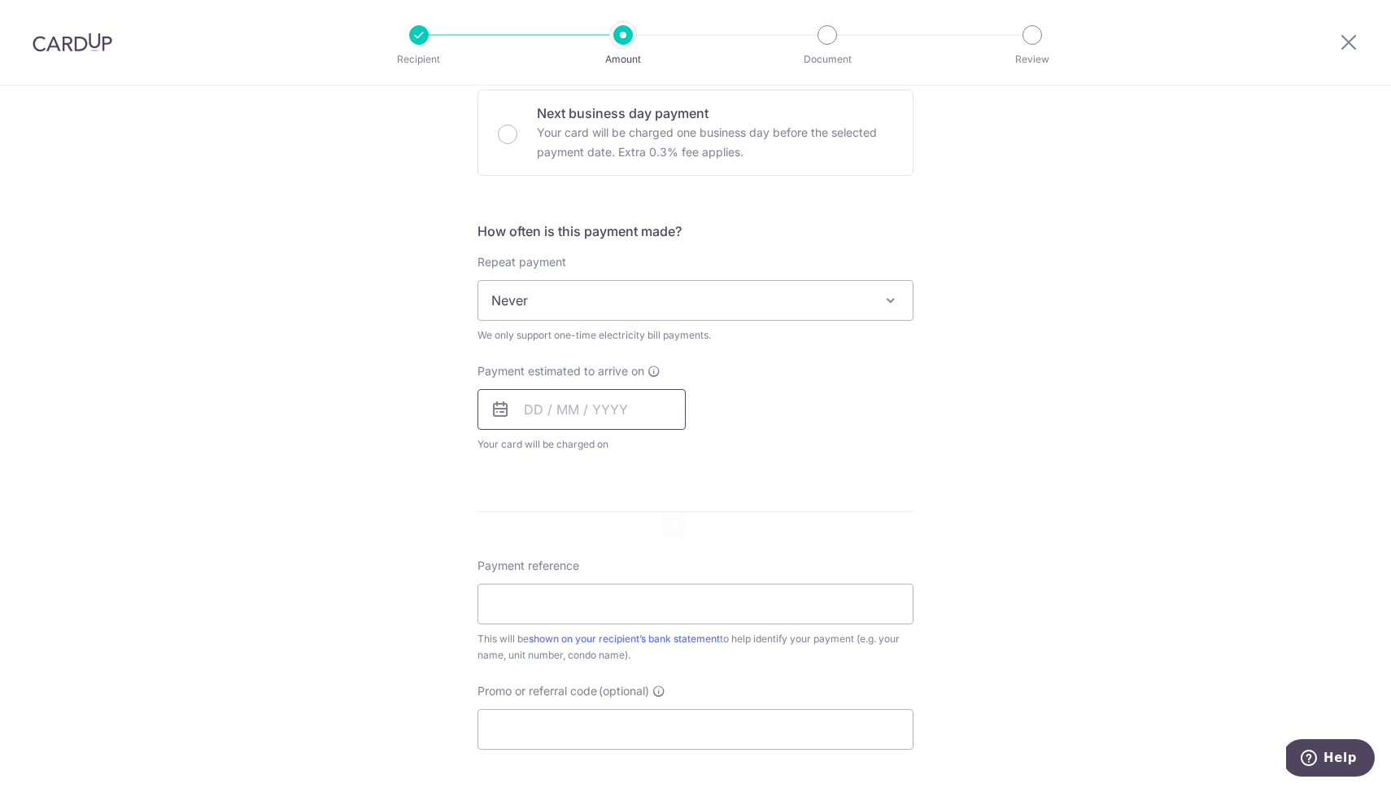
click at [553, 410] on input "text" at bounding box center [582, 409] width 208 height 41
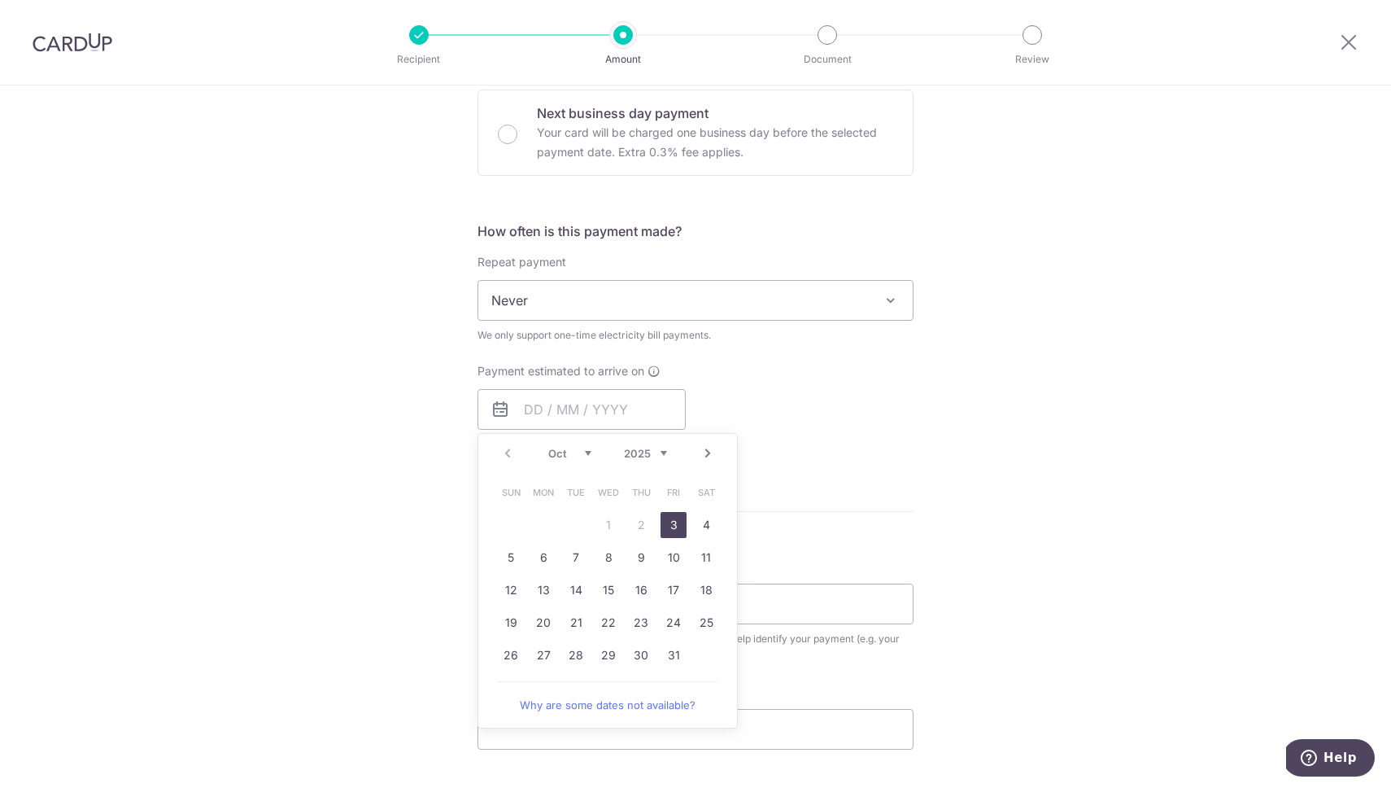
click at [677, 523] on link "3" at bounding box center [674, 525] width 26 height 26
type input "03/10/2025"
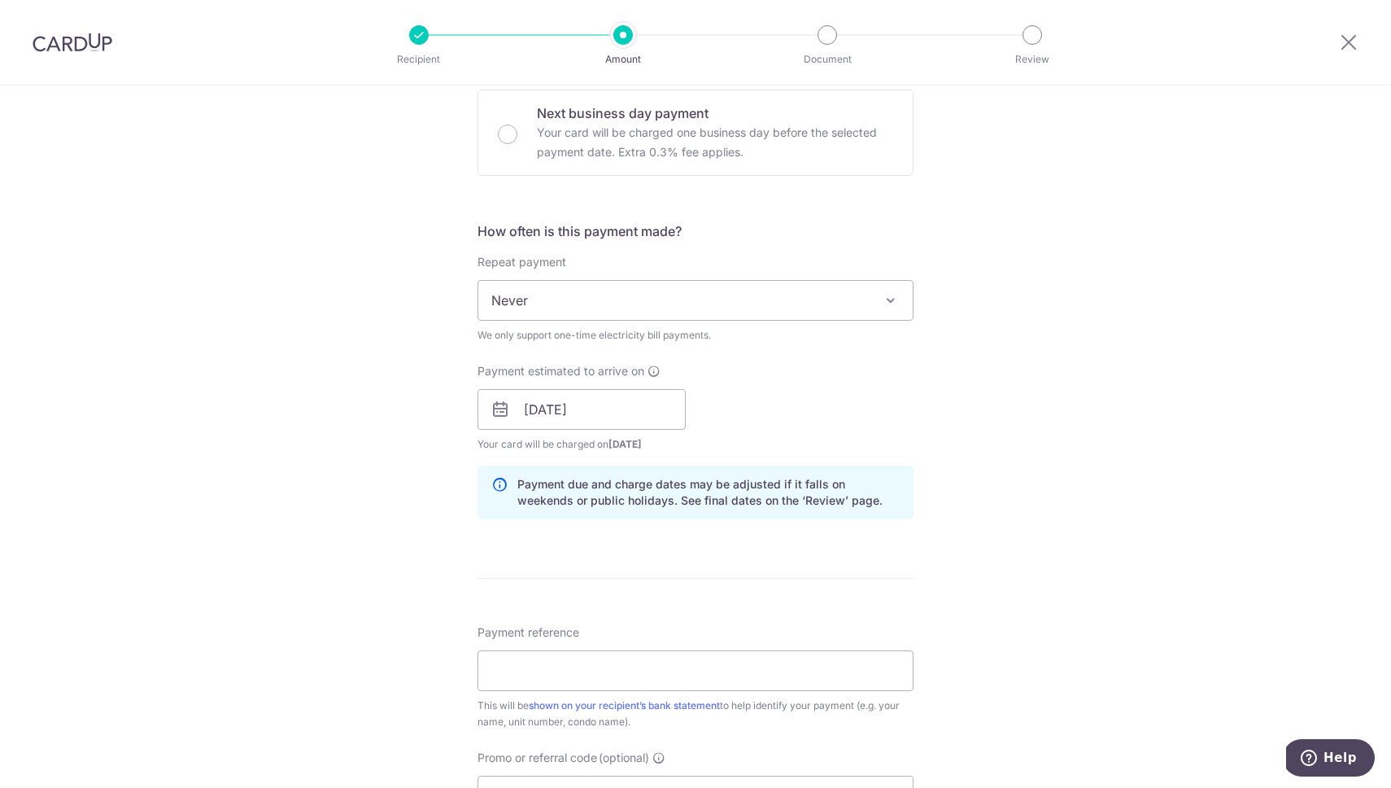
click at [974, 400] on div "Tell us more about your payment Enter payment amount SGD 520.96 520.96 Recipien…" at bounding box center [695, 372] width 1391 height 1561
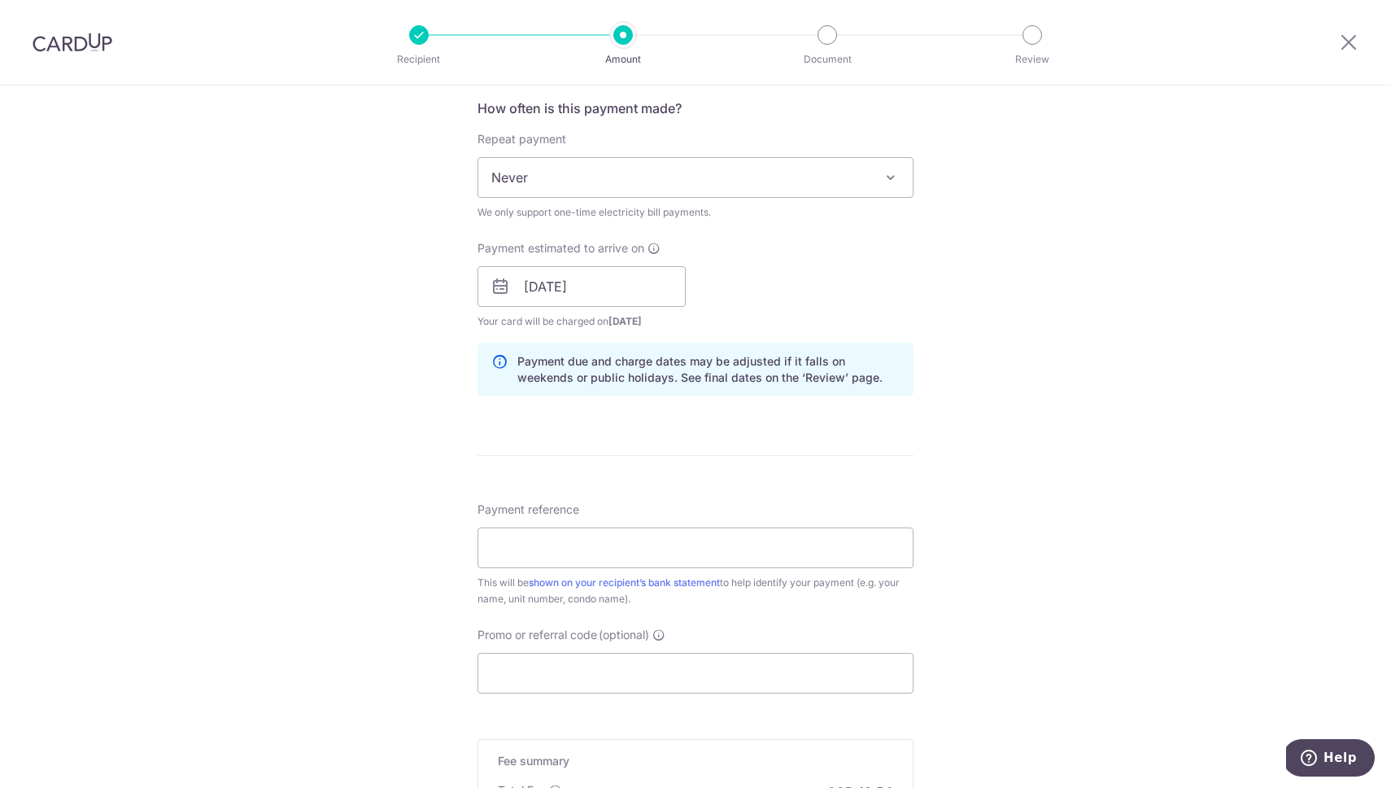
scroll to position [791, 0]
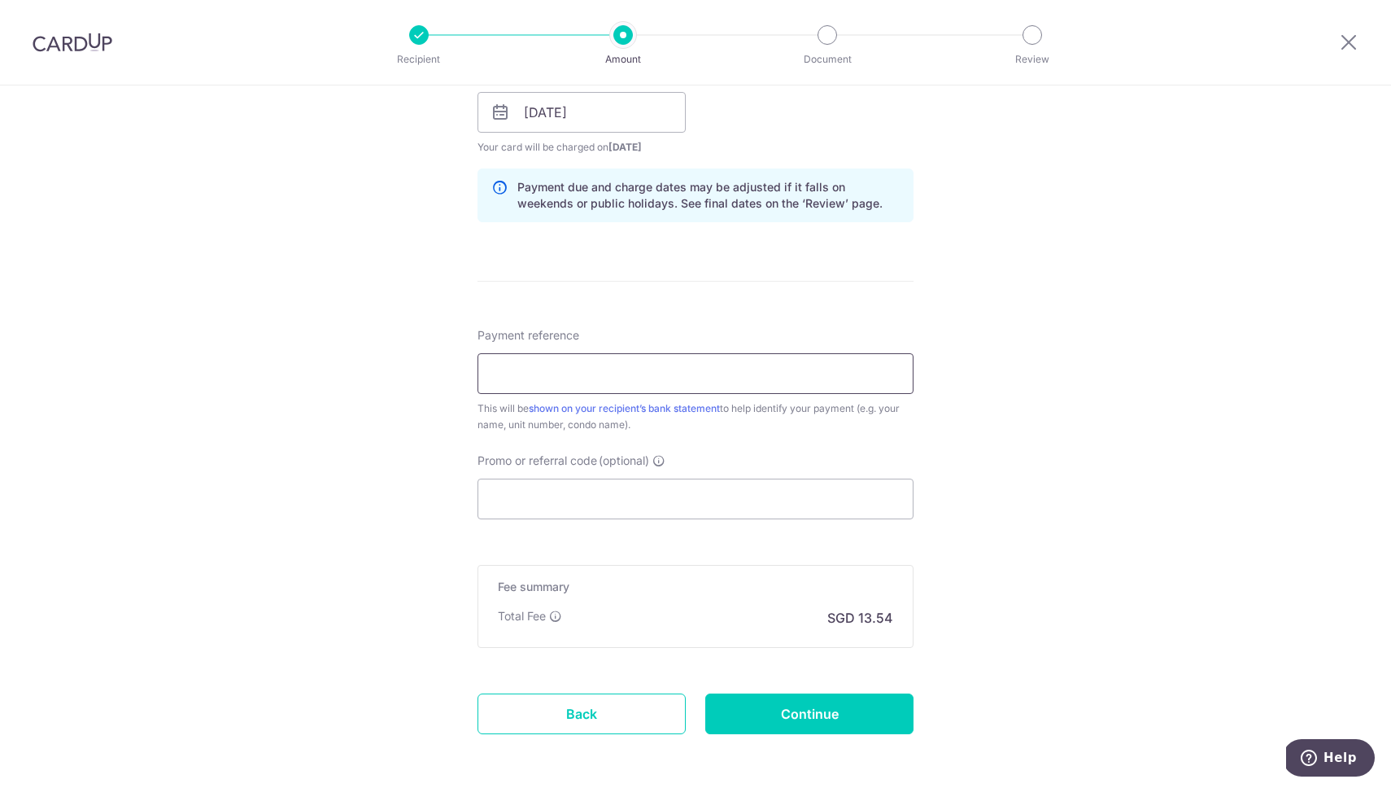
click at [627, 365] on input "Payment reference" at bounding box center [696, 373] width 436 height 41
click at [606, 491] on input "Promo or referral code (optional)" at bounding box center [696, 498] width 436 height 41
paste input "3HOME25R"
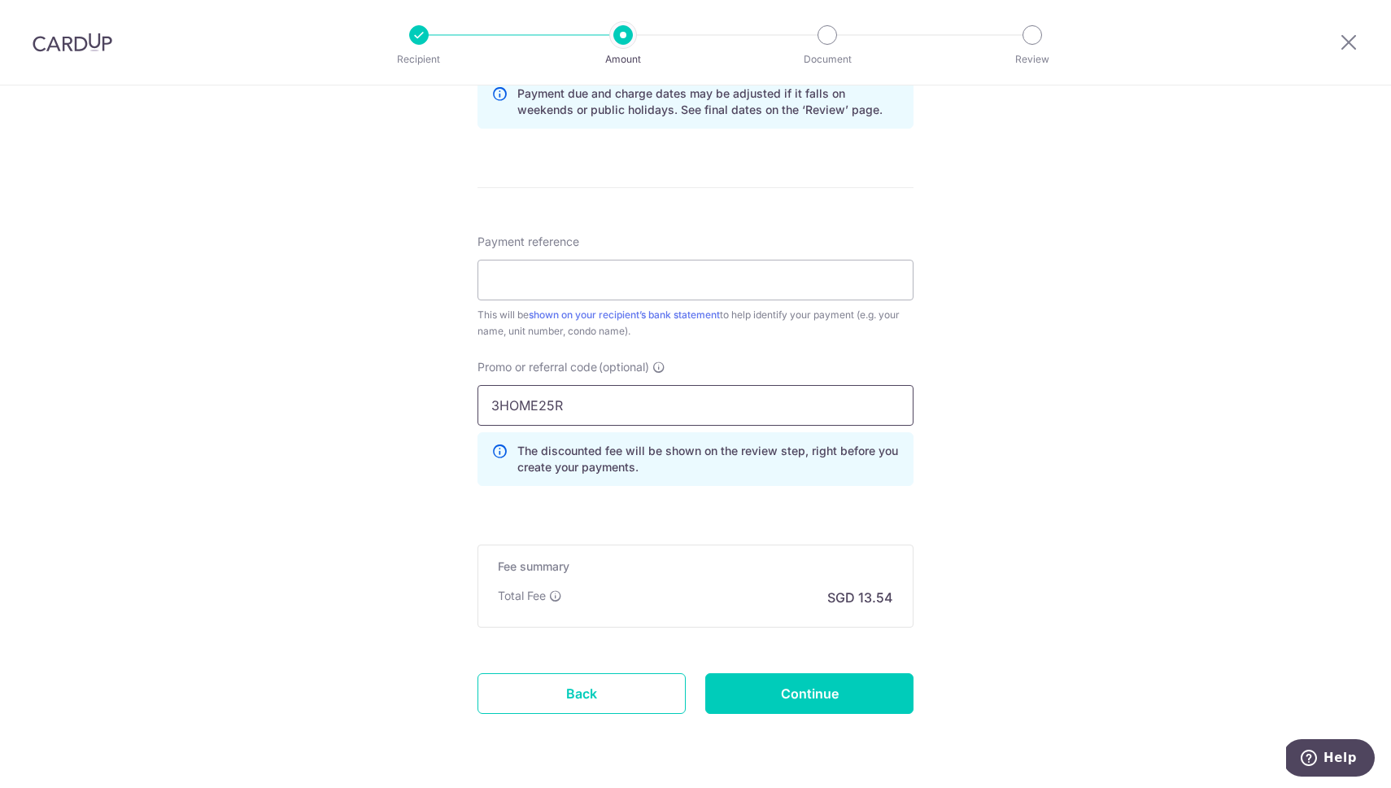
scroll to position [825, 0]
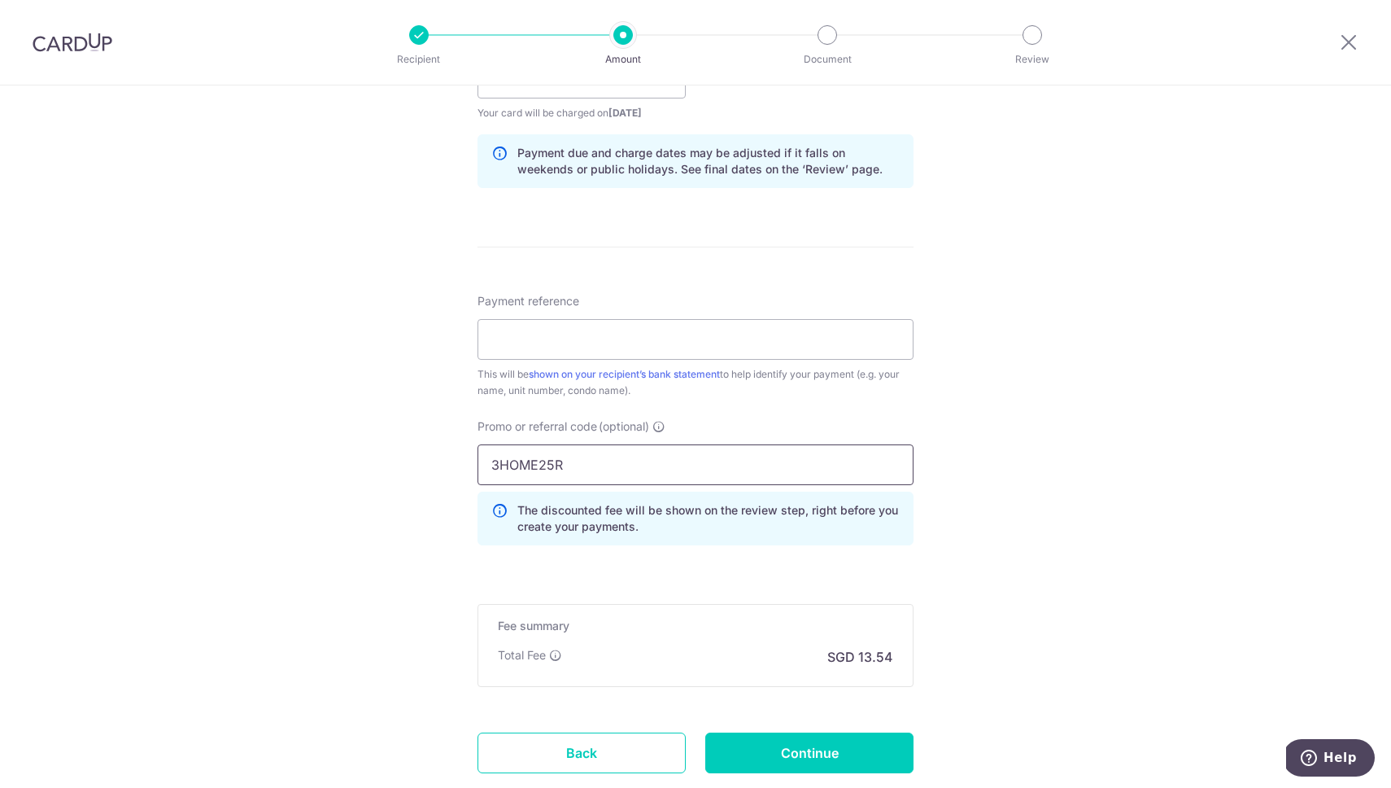
type input "3HOME25R"
click at [591, 341] on input "Payment reference" at bounding box center [696, 339] width 436 height 41
paste input "Account GC8104464Z"
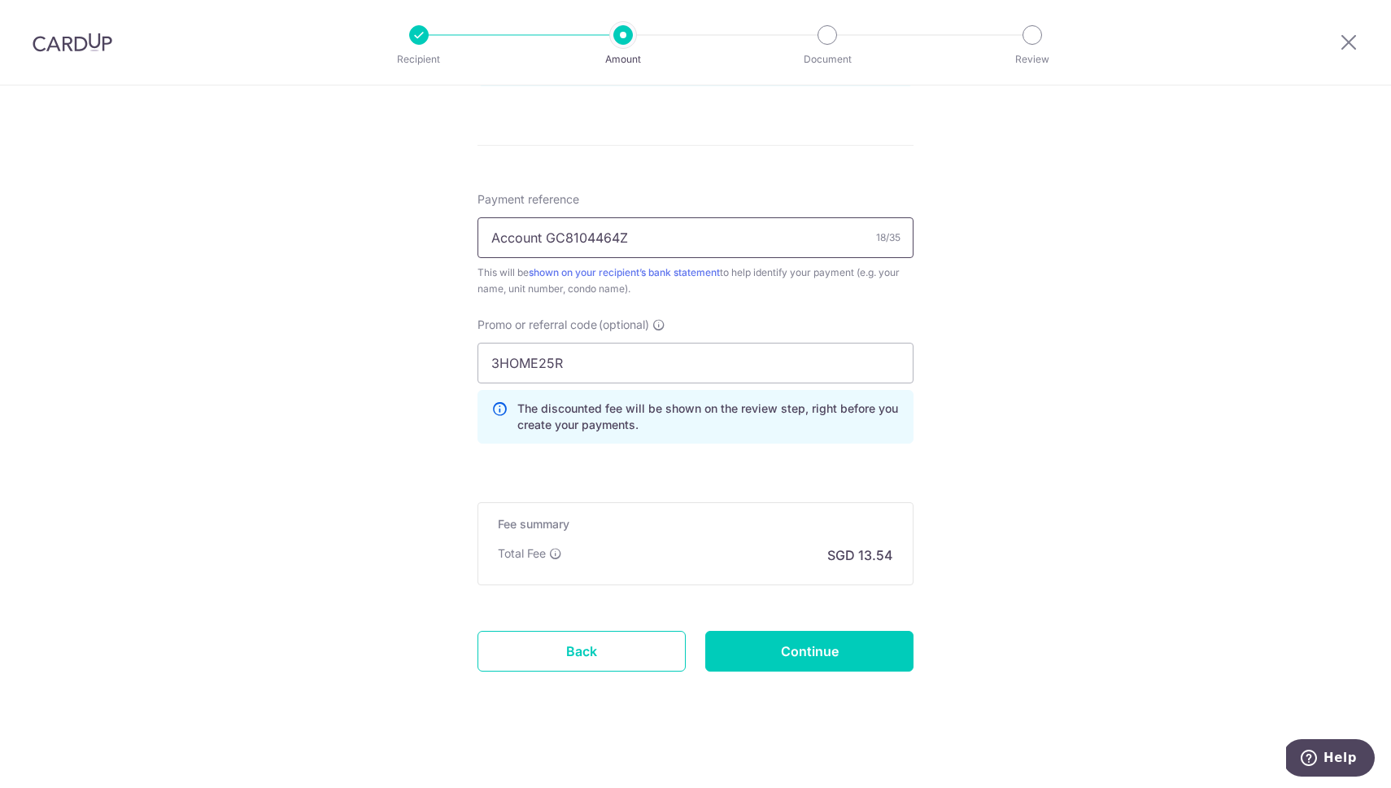
scroll to position [932, 0]
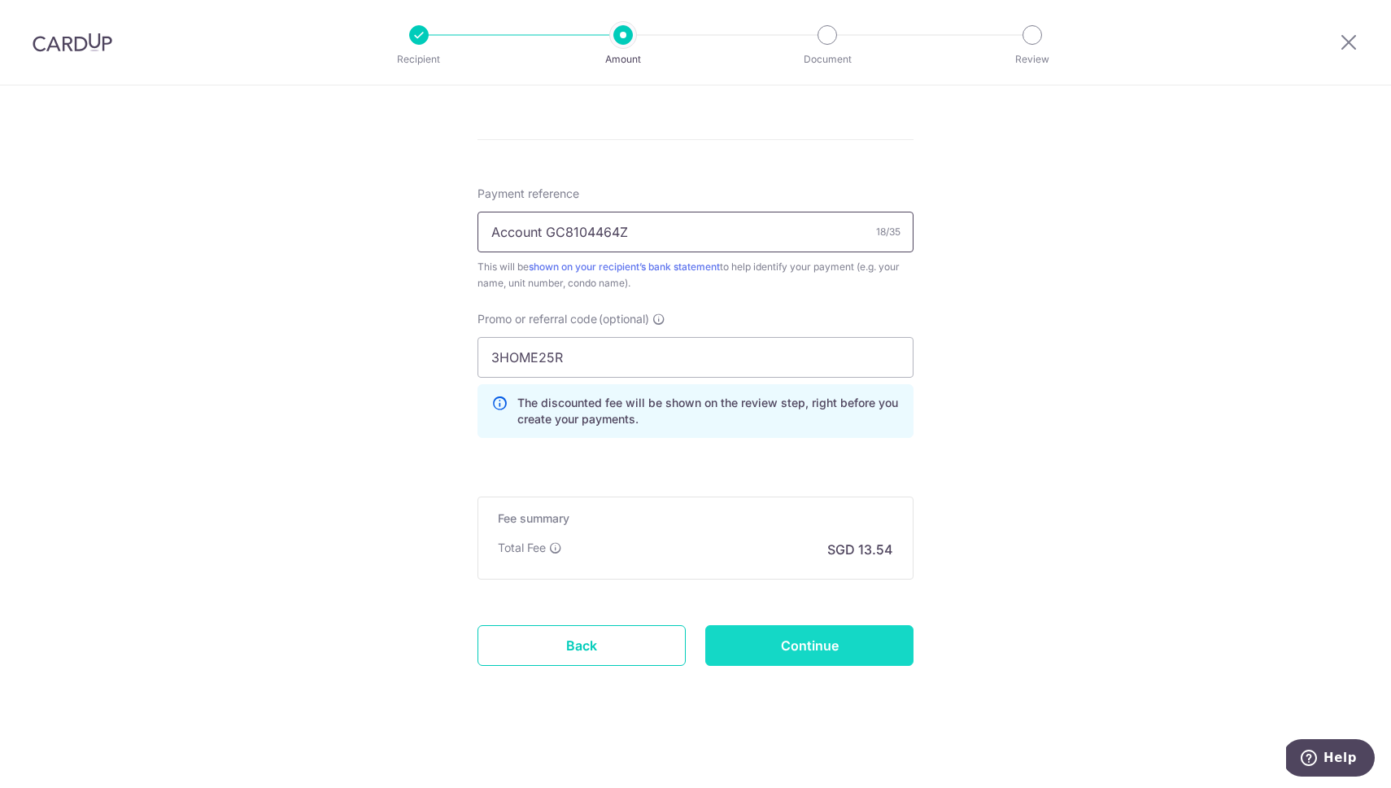
type input "Account GC8104464Z"
click at [800, 644] on input "Continue" at bounding box center [809, 645] width 208 height 41
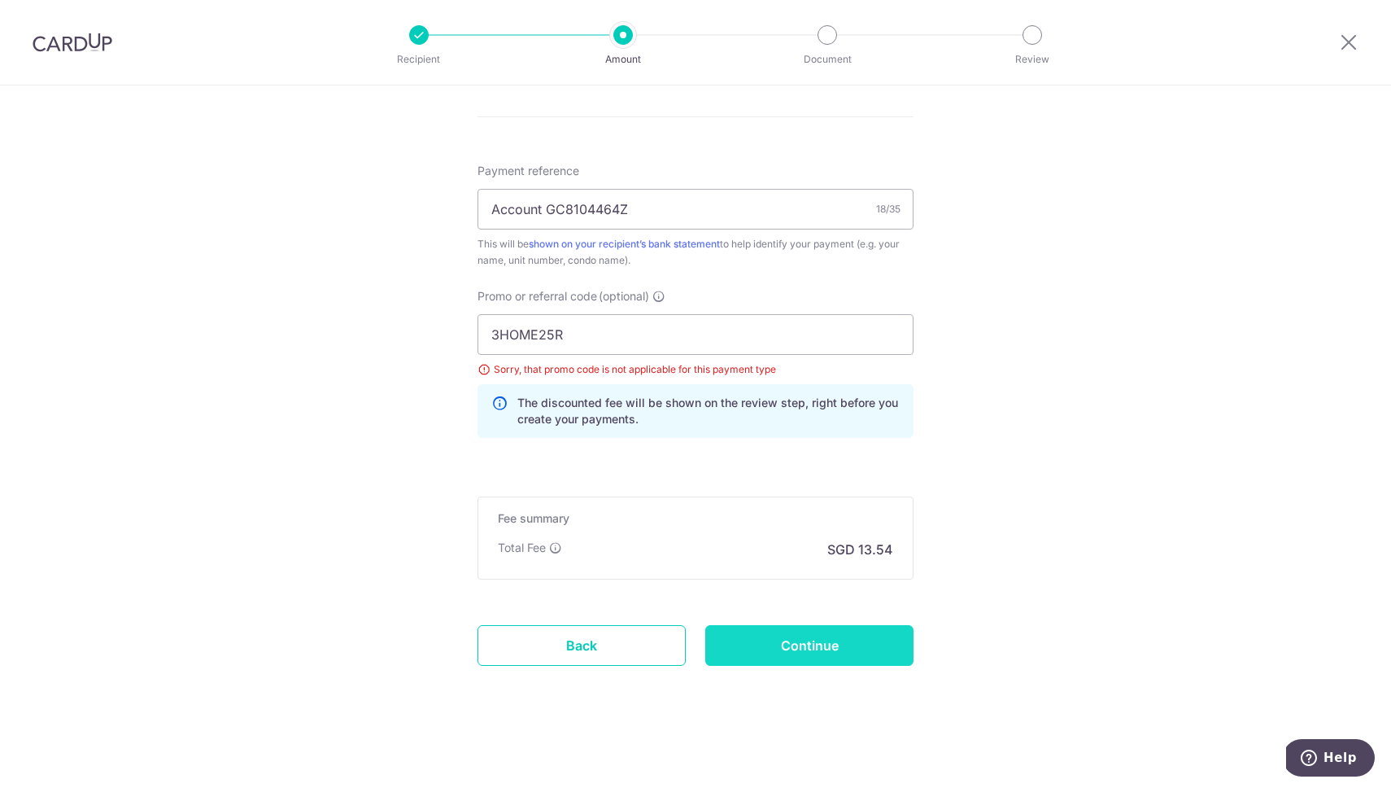
click at [814, 636] on input "Continue" at bounding box center [809, 645] width 208 height 41
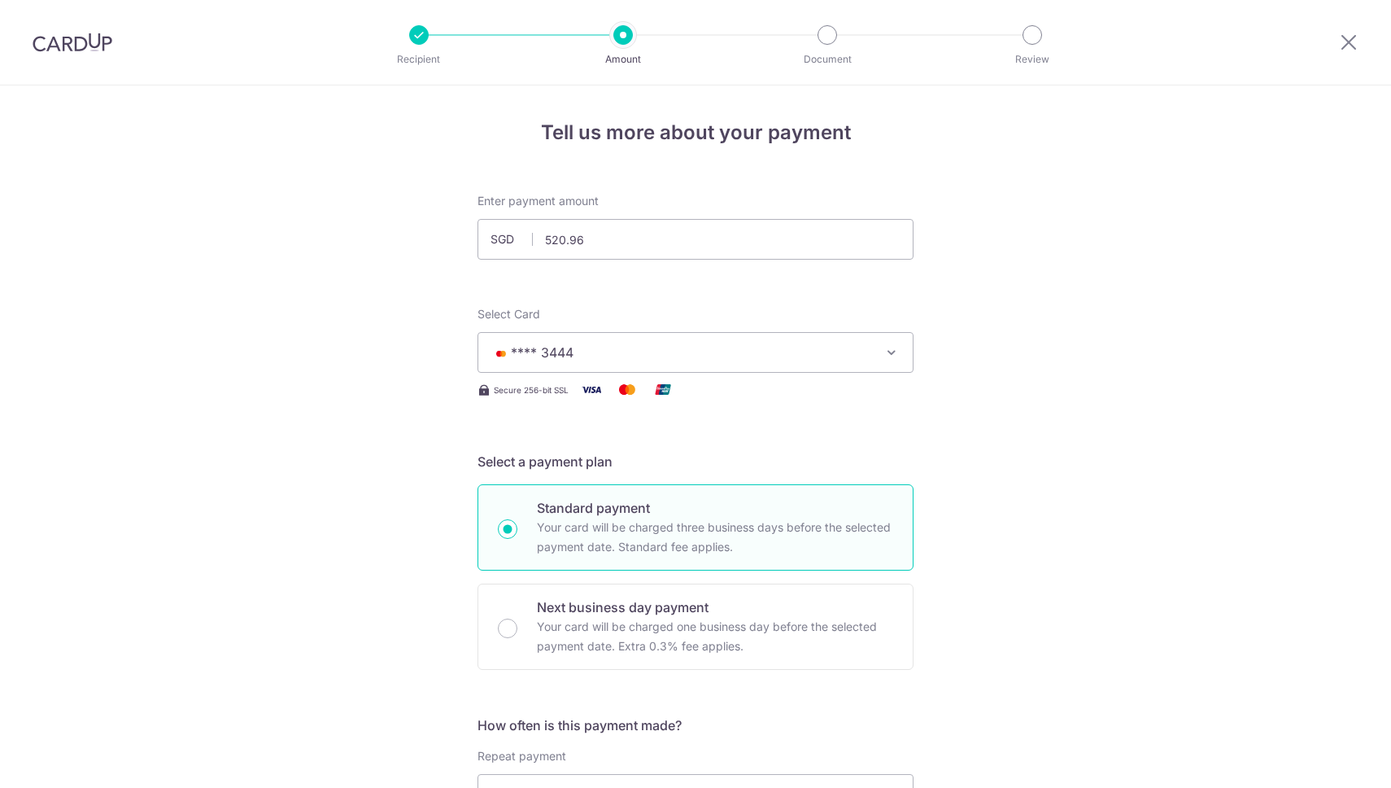
scroll to position [955, 0]
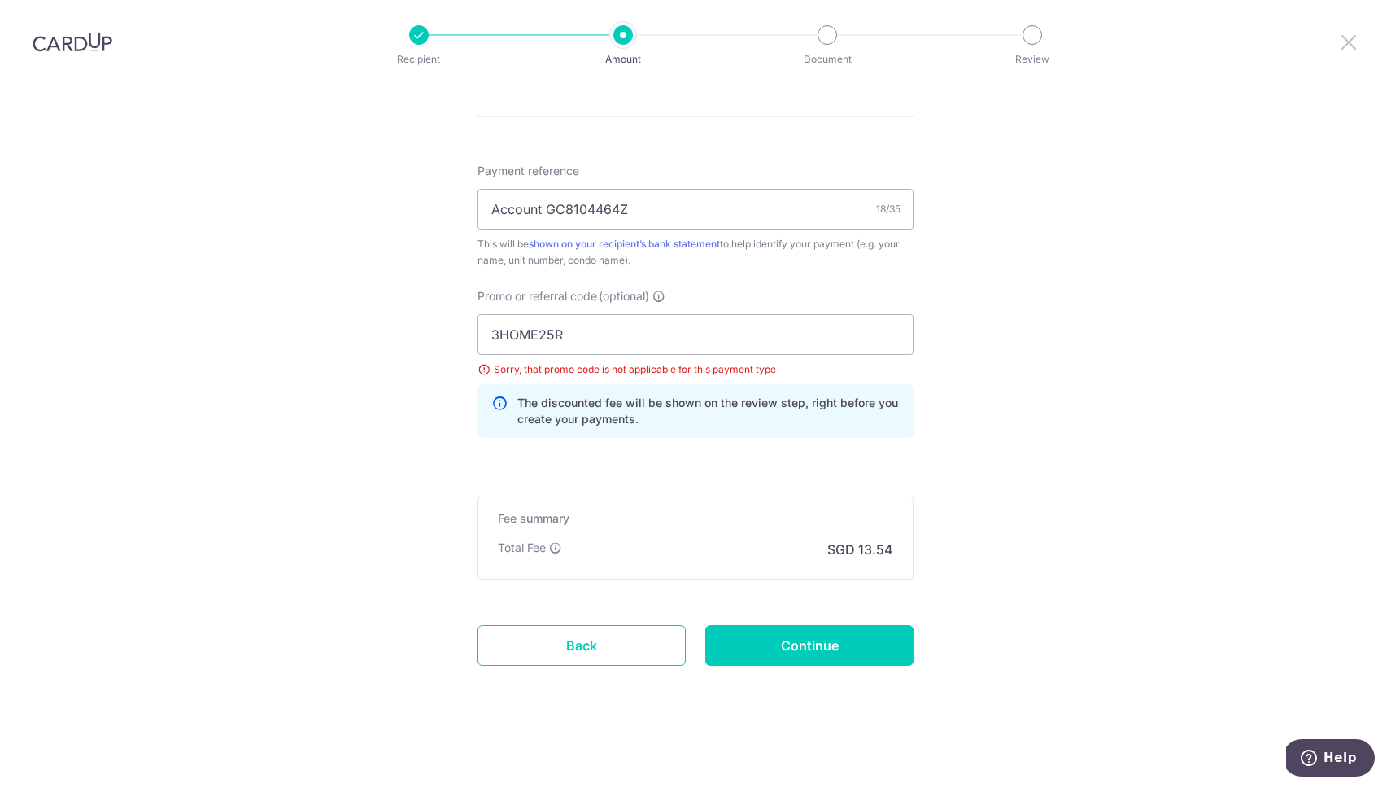
click at [1352, 41] on icon at bounding box center [1349, 42] width 20 height 20
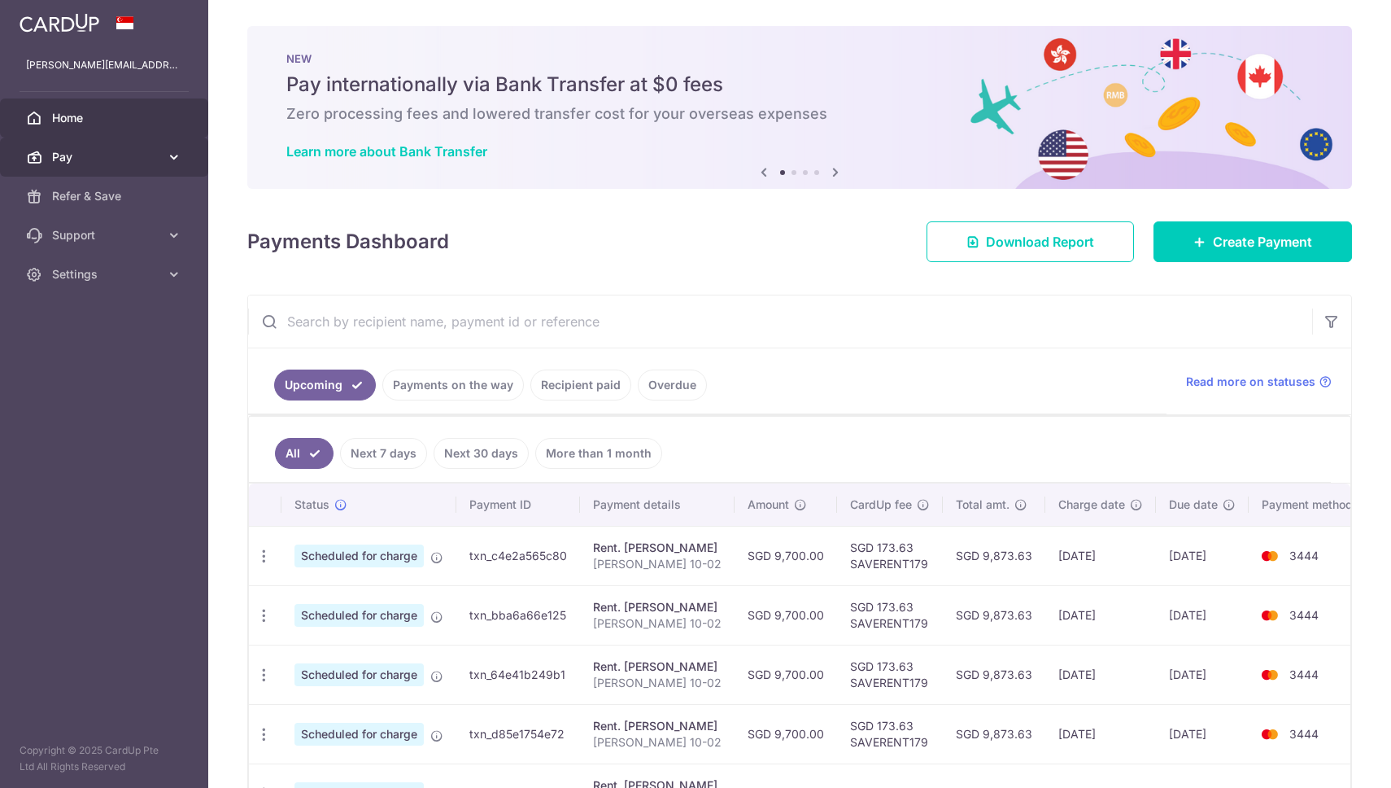
click at [181, 159] on icon at bounding box center [174, 157] width 16 height 16
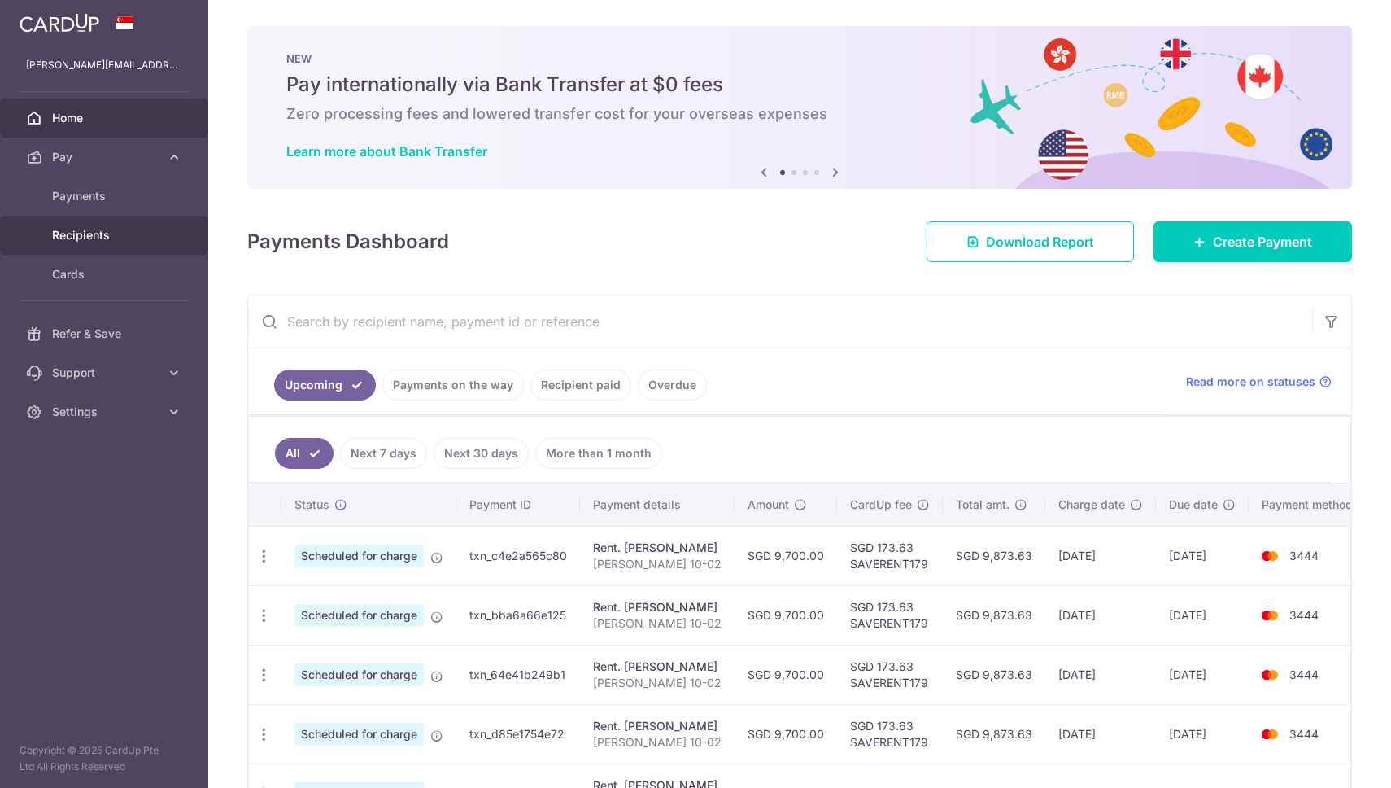
click at [103, 238] on span "Recipients" at bounding box center [105, 235] width 107 height 16
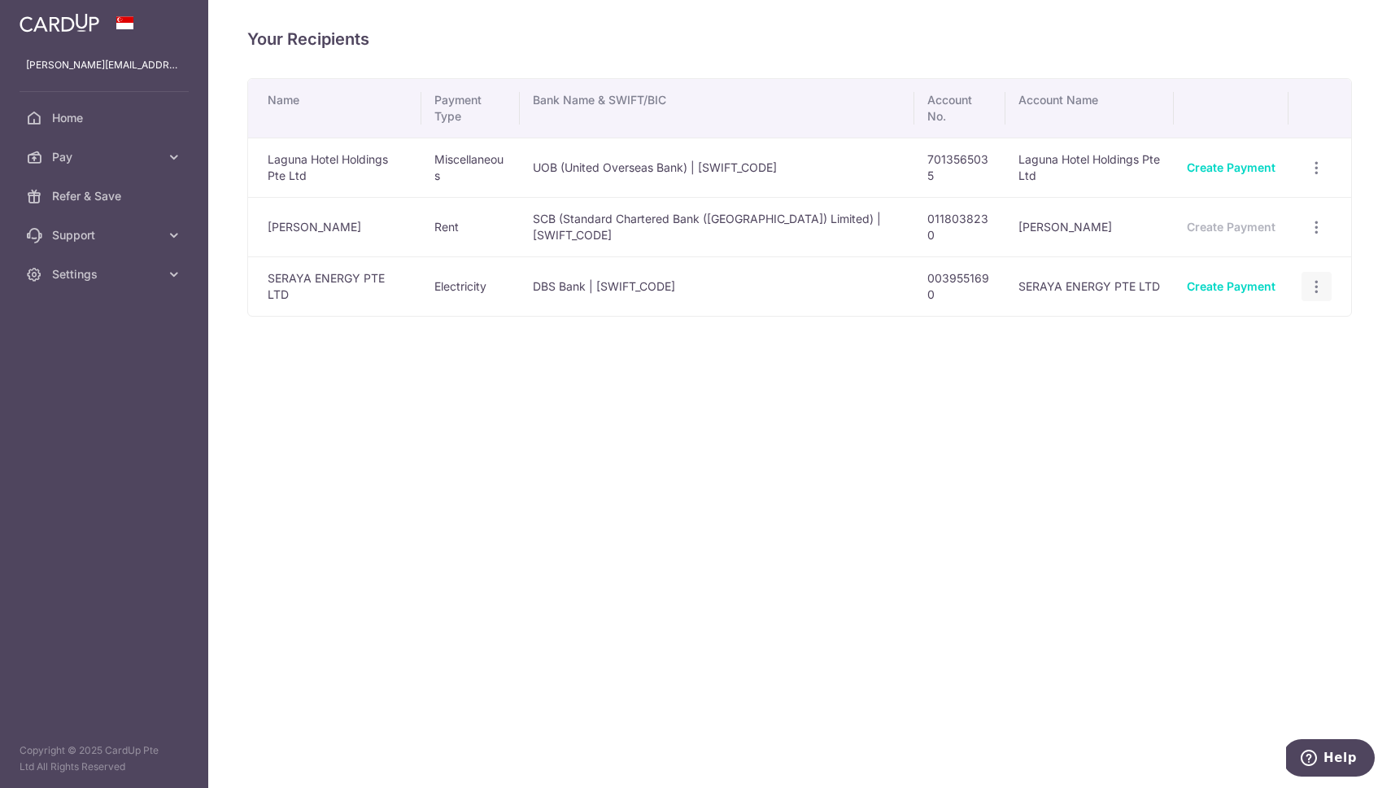
click at [1321, 283] on icon "button" at bounding box center [1316, 286] width 17 height 17
click at [998, 364] on div "Name Payment Type Bank Name & SWIFT/BIC Account No. Account Name Laguna Hotel H…" at bounding box center [799, 247] width 1105 height 338
click at [1260, 170] on link "Create Payment" at bounding box center [1231, 167] width 89 height 14
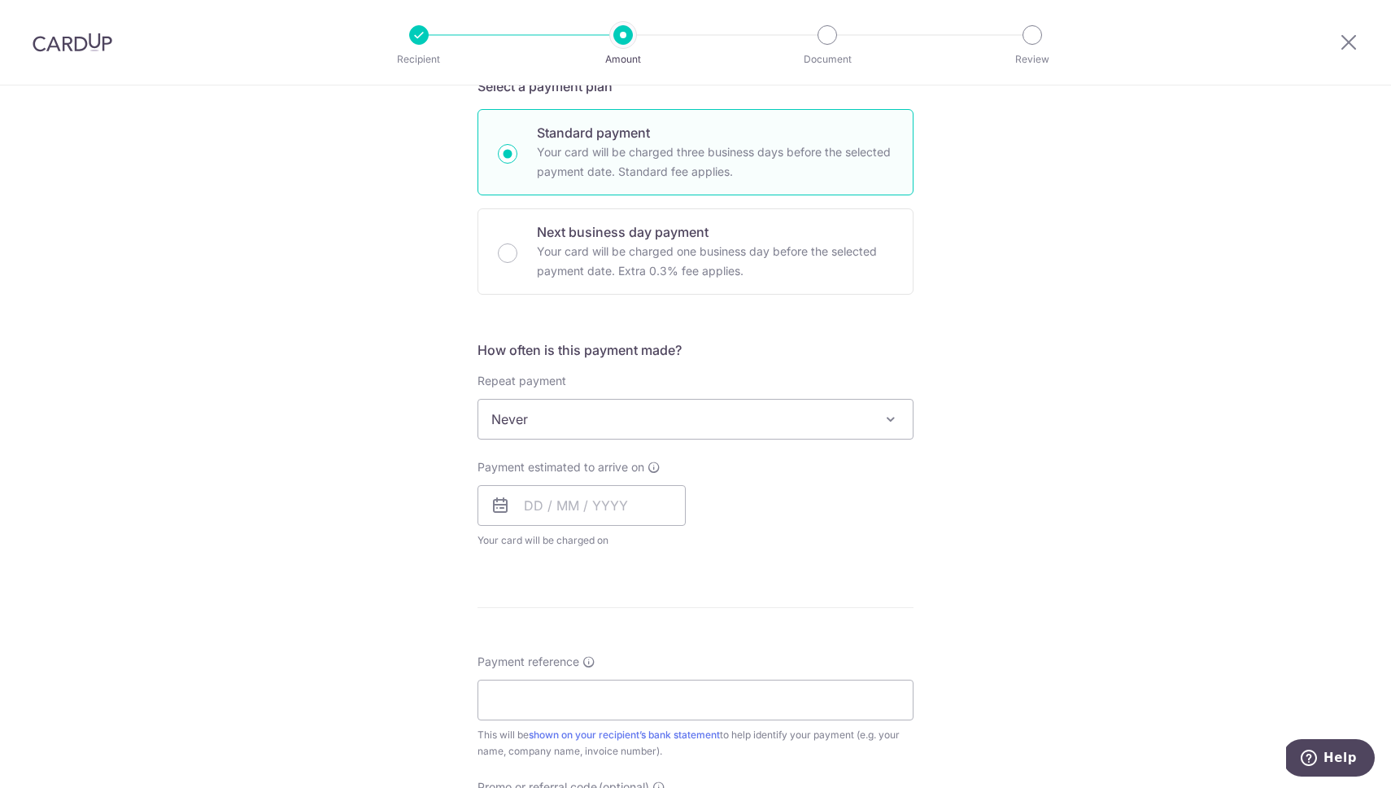
scroll to position [376, 0]
click at [792, 418] on span "Never" at bounding box center [695, 418] width 435 height 39
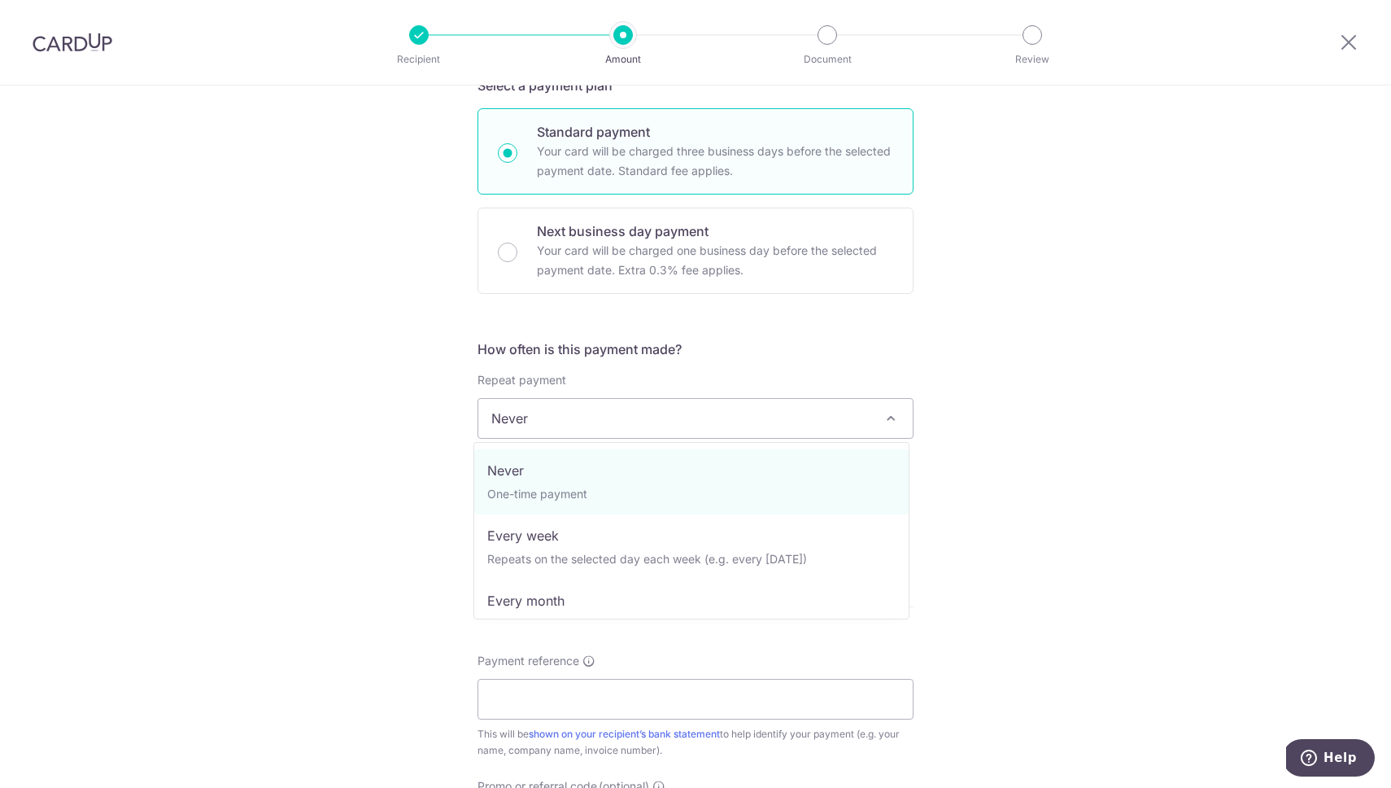
click at [1108, 397] on div "Tell us more about your payment Enter payment amount SGD Select Card Select opt…" at bounding box center [695, 446] width 1391 height 1472
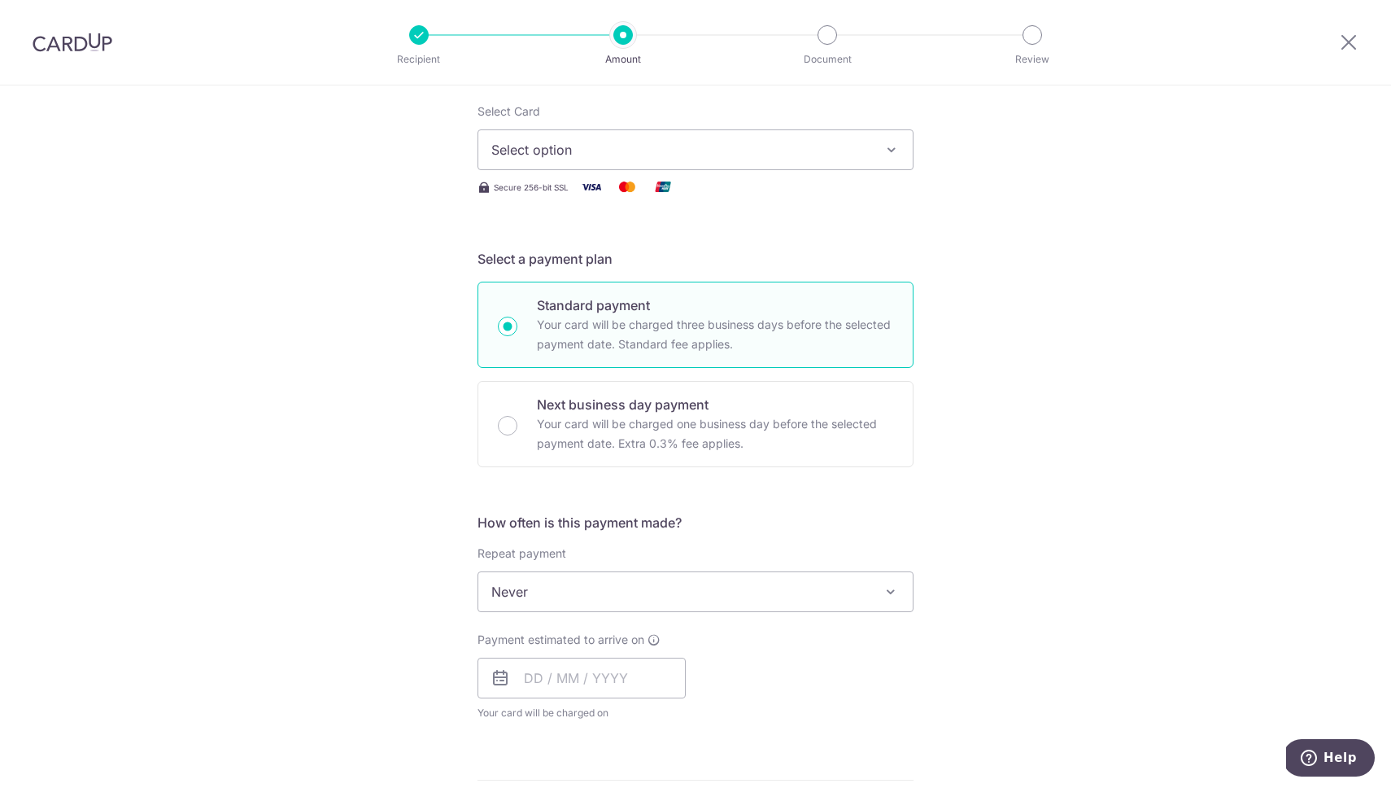
scroll to position [203, 0]
click at [890, 151] on icon "button" at bounding box center [892, 150] width 16 height 16
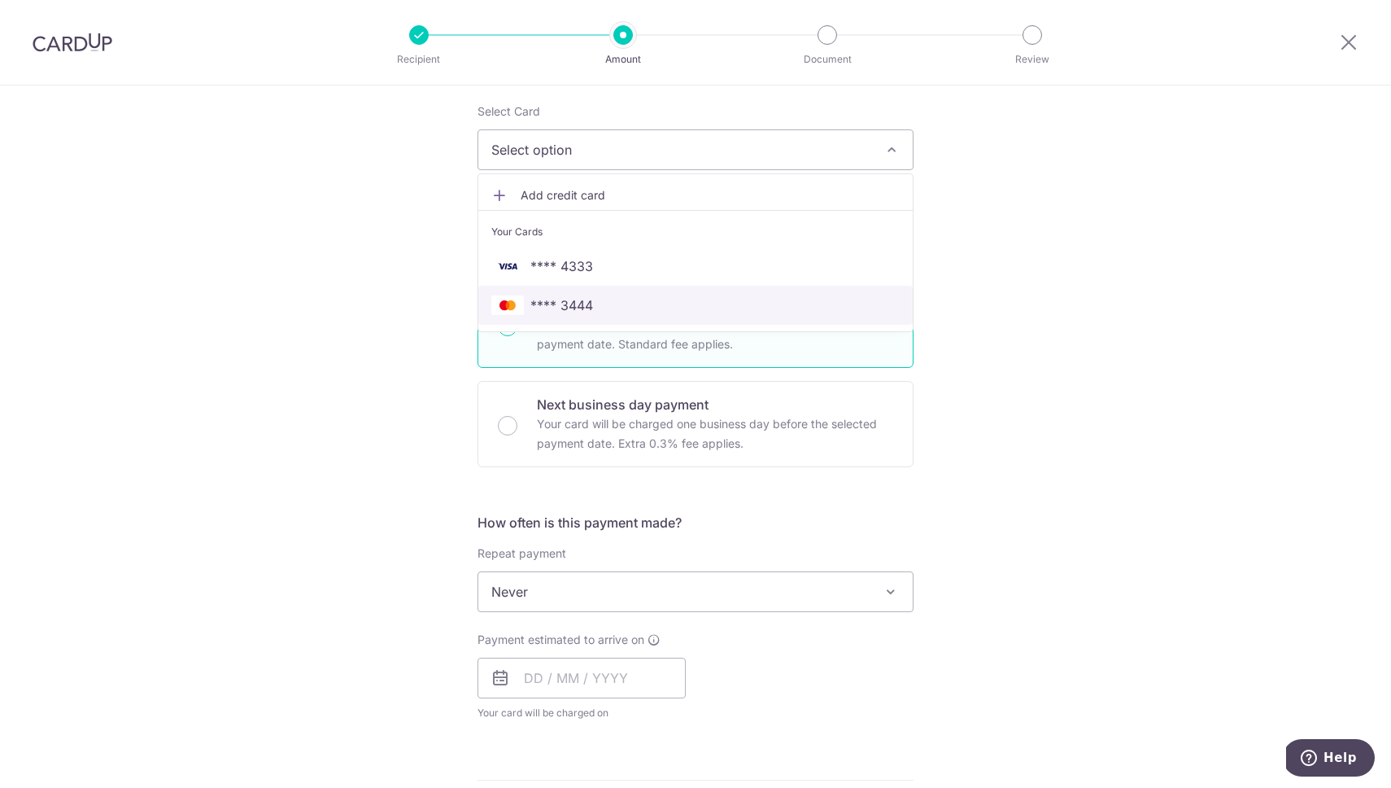
click at [596, 301] on span "**** 3444" at bounding box center [695, 305] width 408 height 20
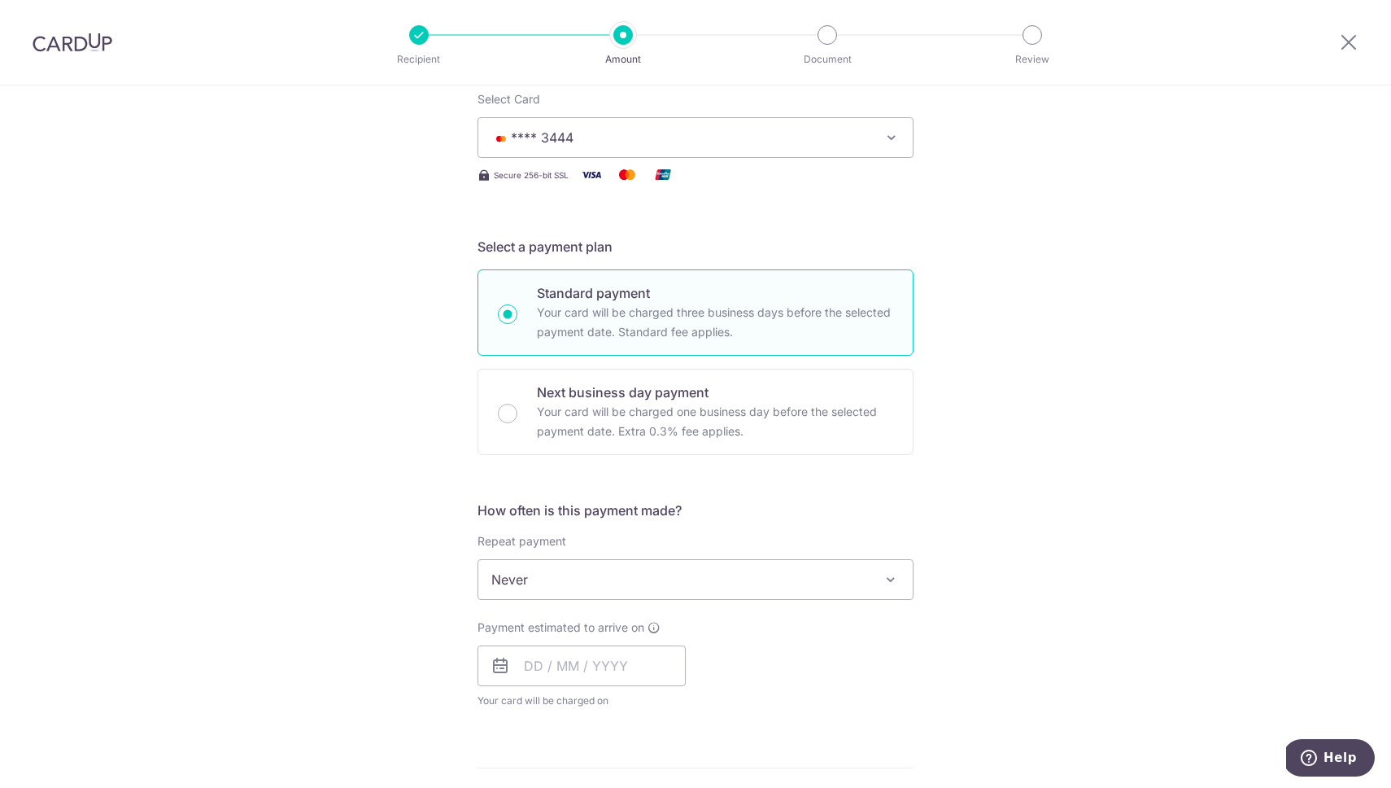
scroll to position [0, 0]
